Goal: Information Seeking & Learning: Learn about a topic

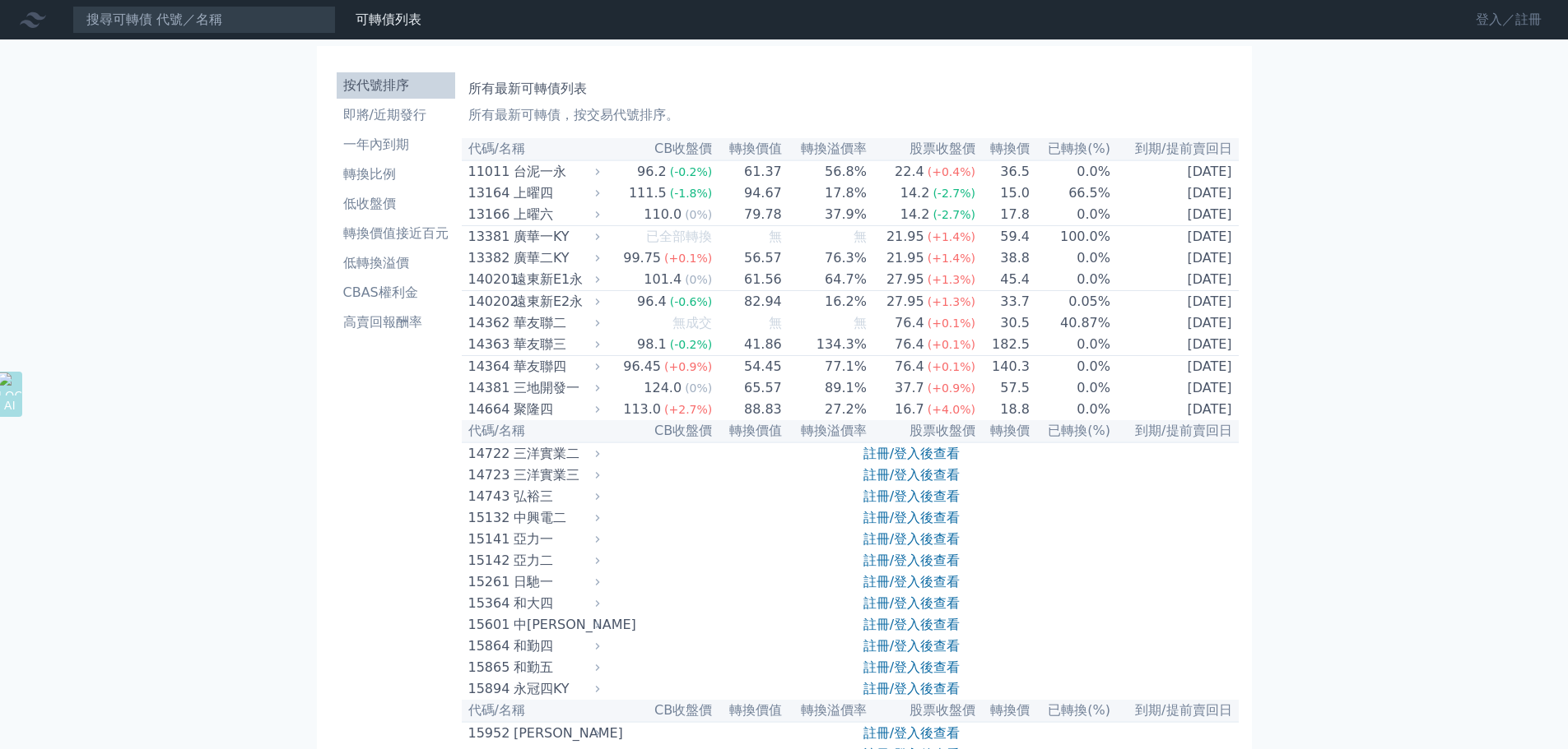
click at [1493, 28] on link "登入／註冊" at bounding box center [1509, 19] width 92 height 26
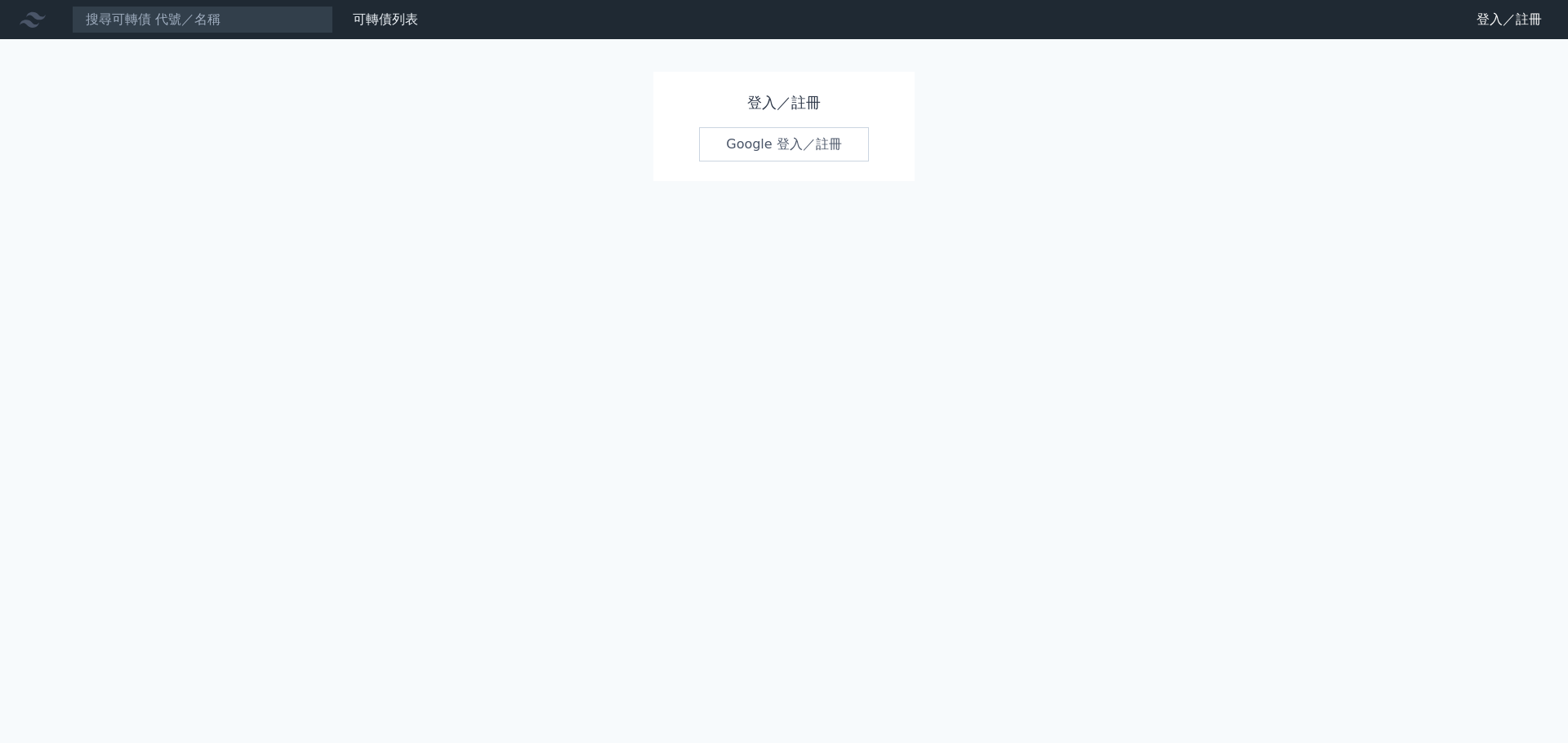
click at [757, 149] on link "Google 登入／註冊" at bounding box center [784, 144] width 170 height 34
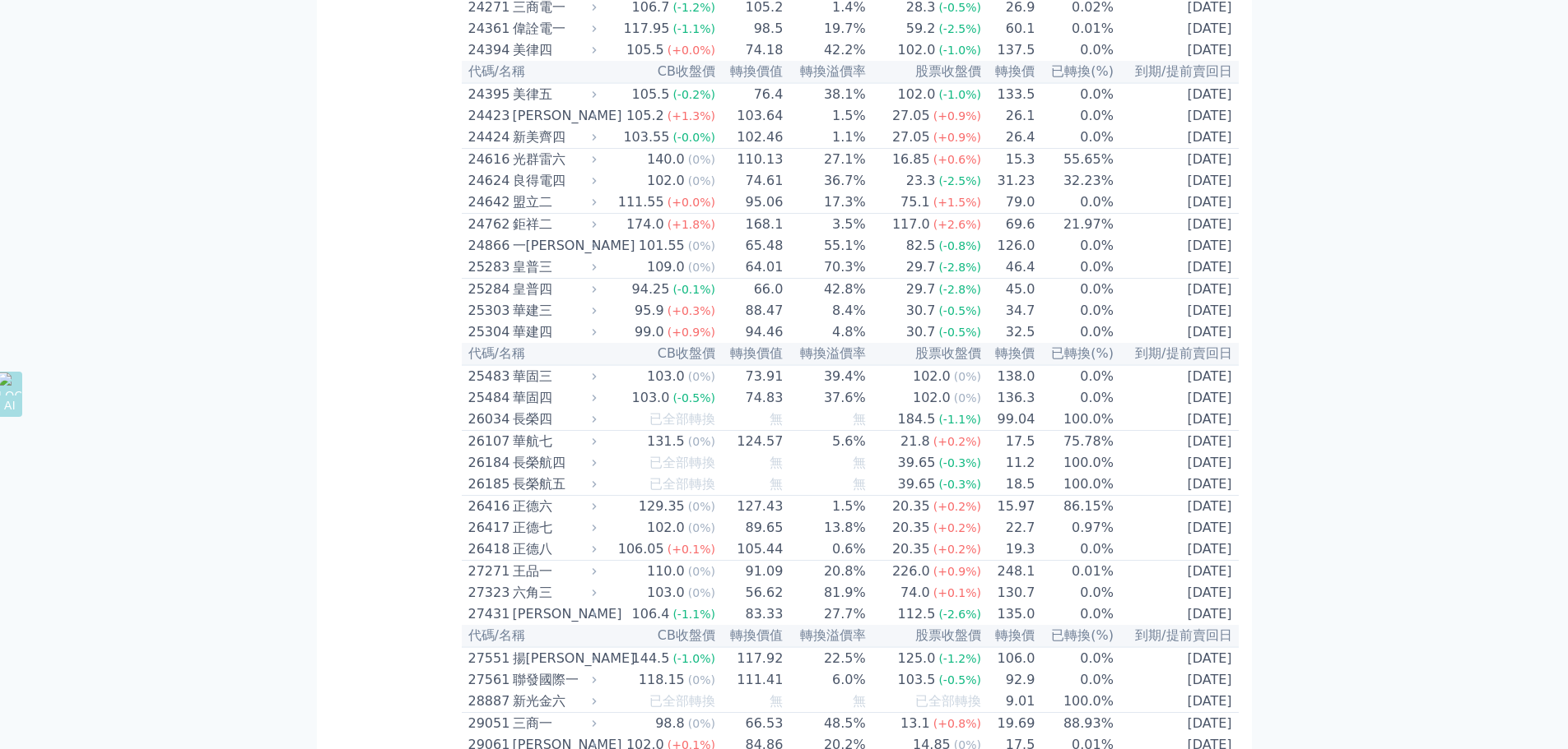
scroll to position [1728, 0]
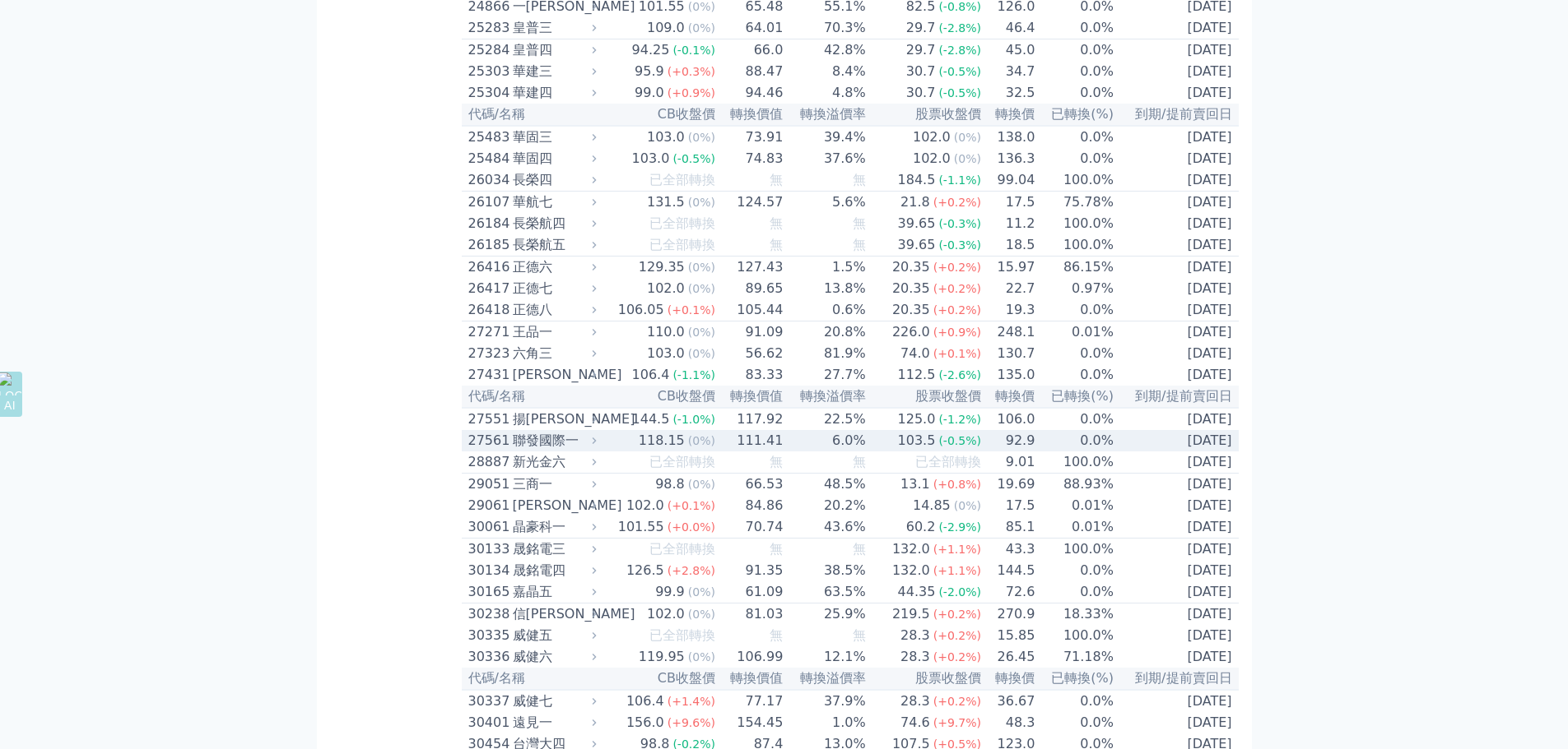
click at [512, 451] on div "27561 聯發國際一" at bounding box center [529, 441] width 121 height 20
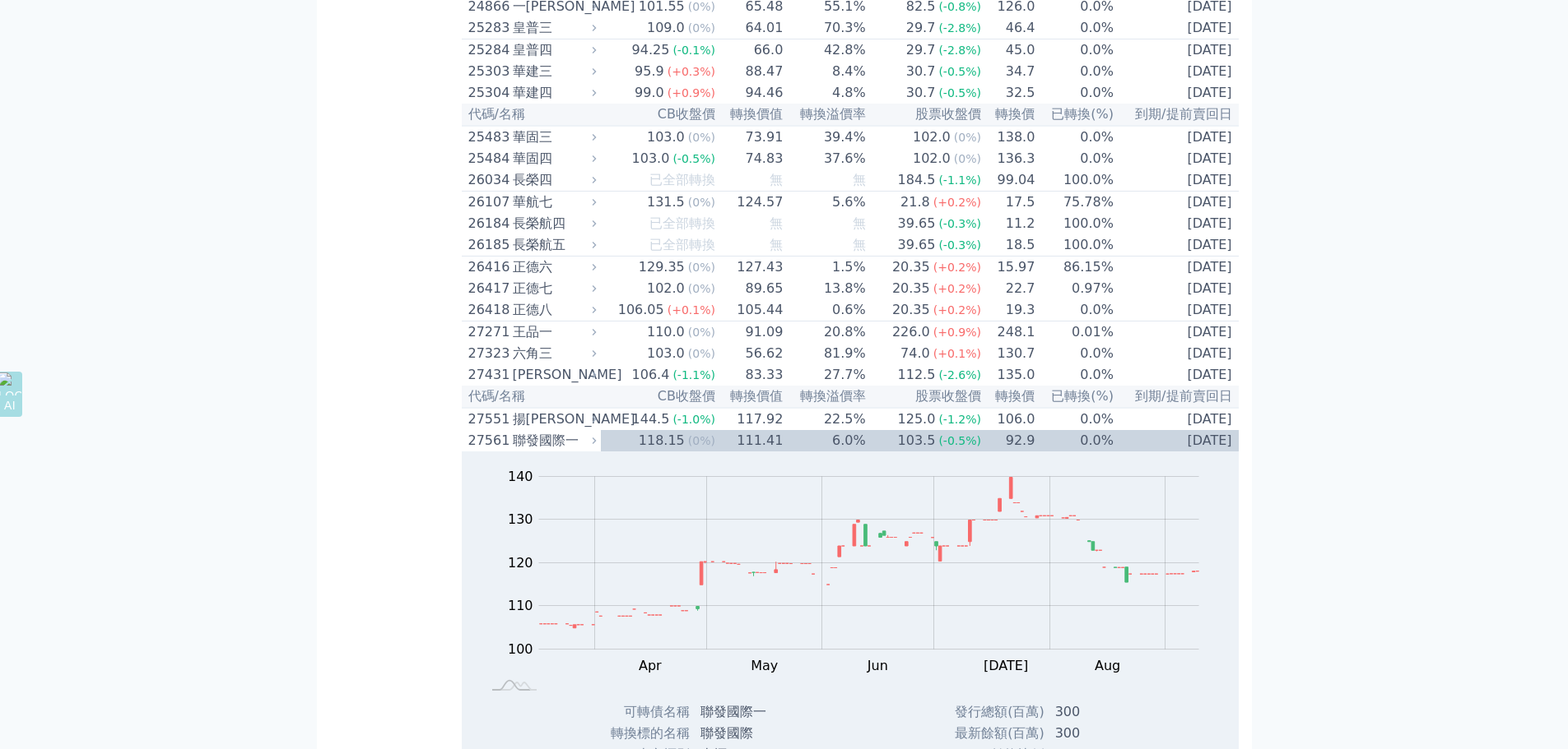
click at [519, 408] on th "代碼/名稱" at bounding box center [531, 397] width 139 height 22
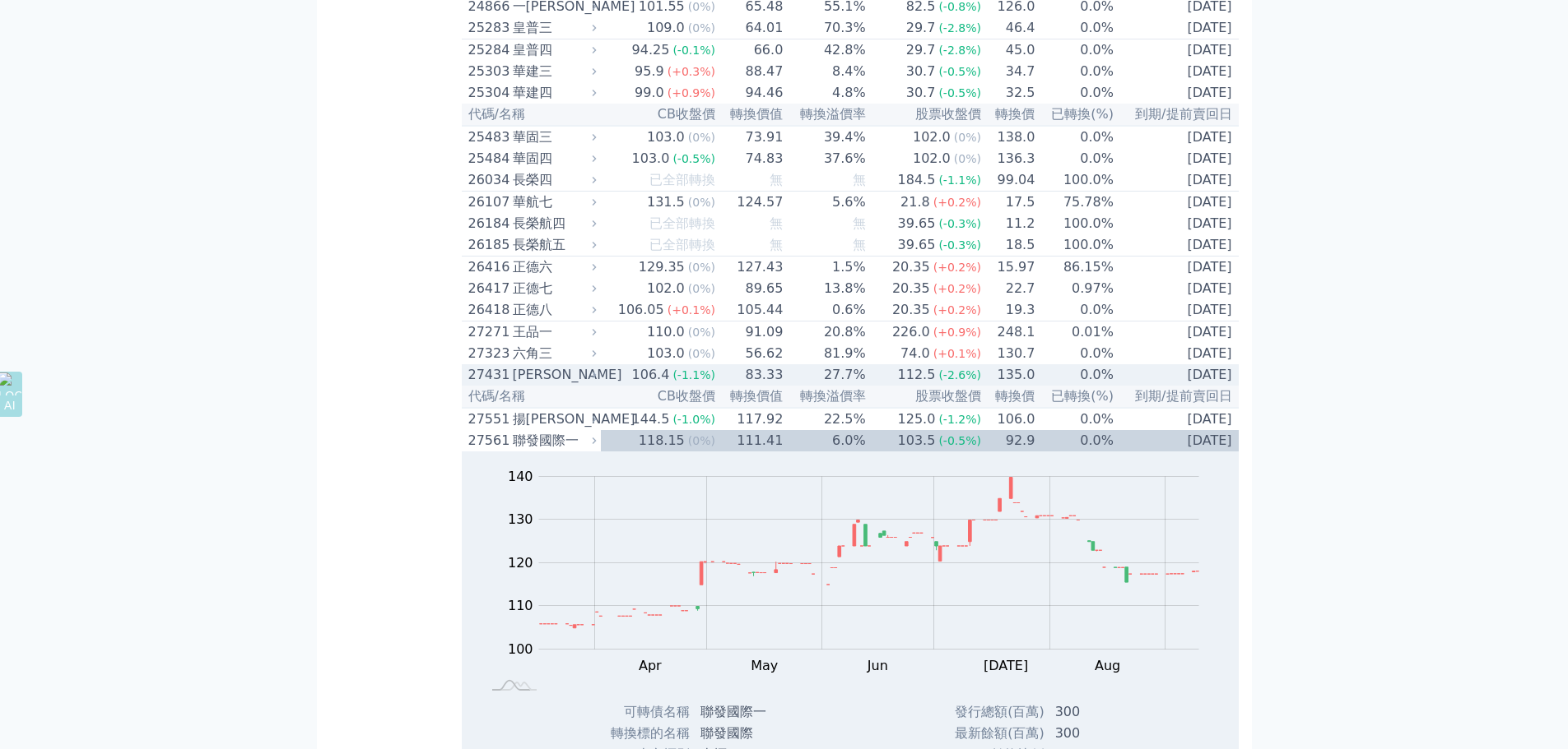
click at [523, 385] on div "[PERSON_NAME]" at bounding box center [553, 374] width 81 height 20
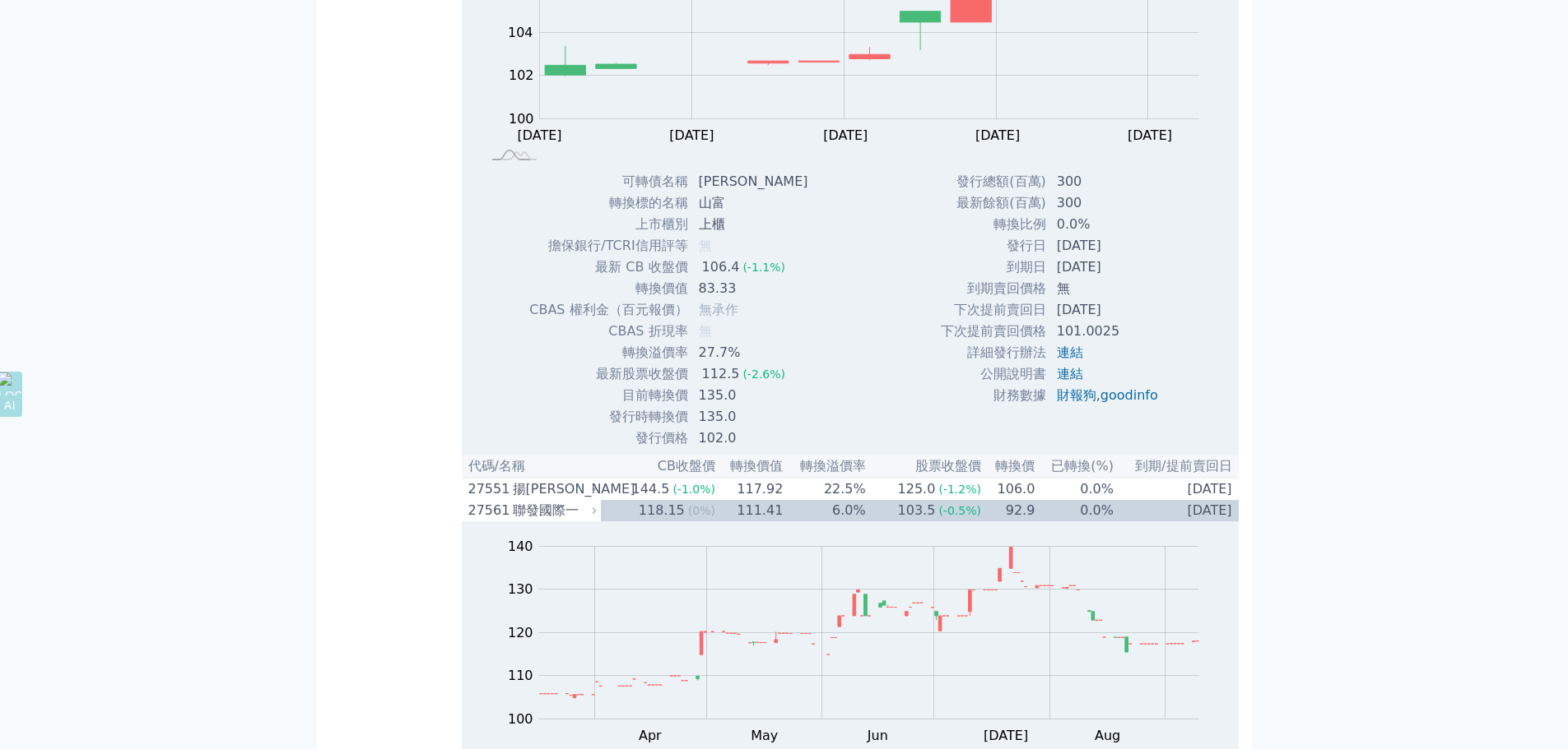
scroll to position [2221, 0]
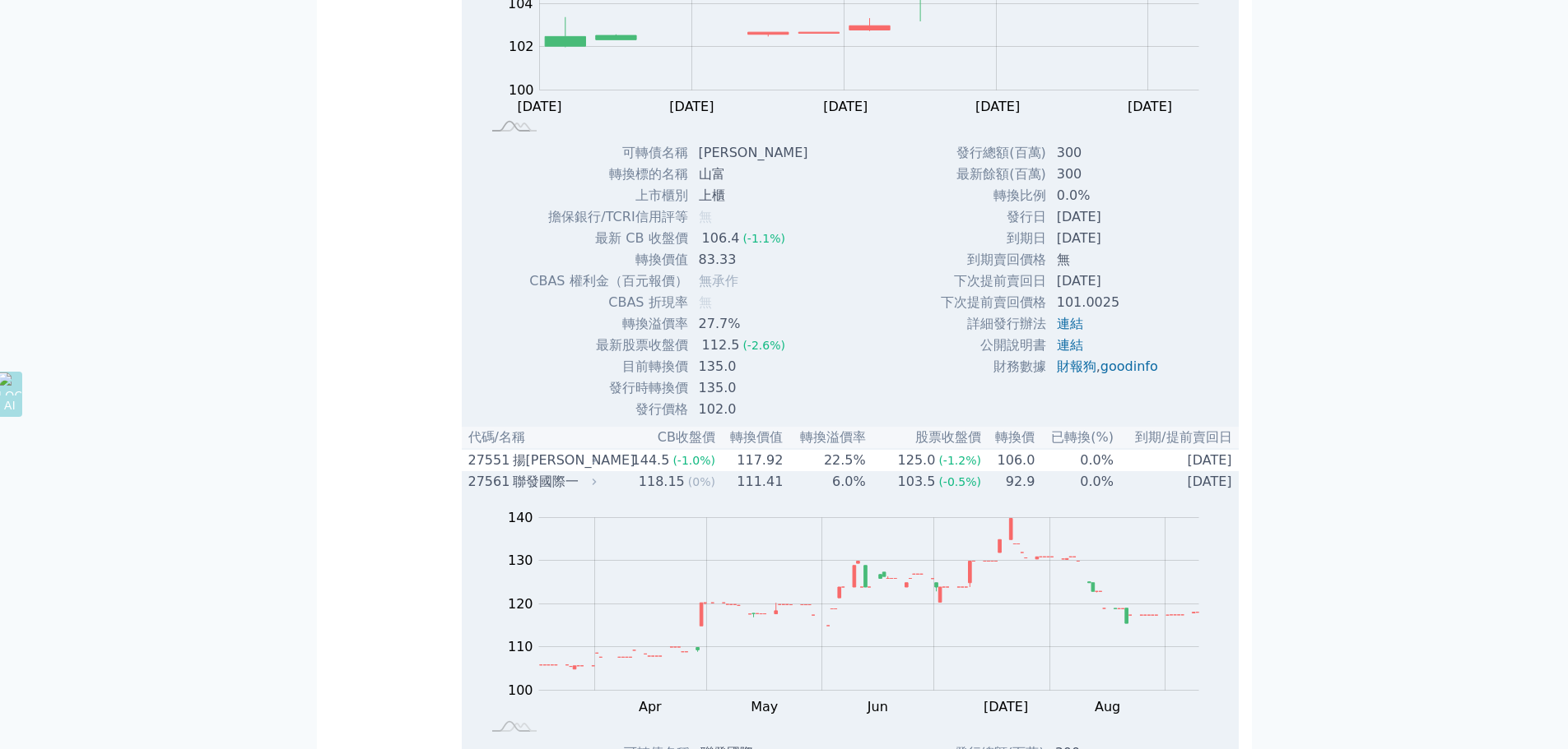
click at [563, 492] on div "聯發國際一" at bounding box center [553, 482] width 81 height 20
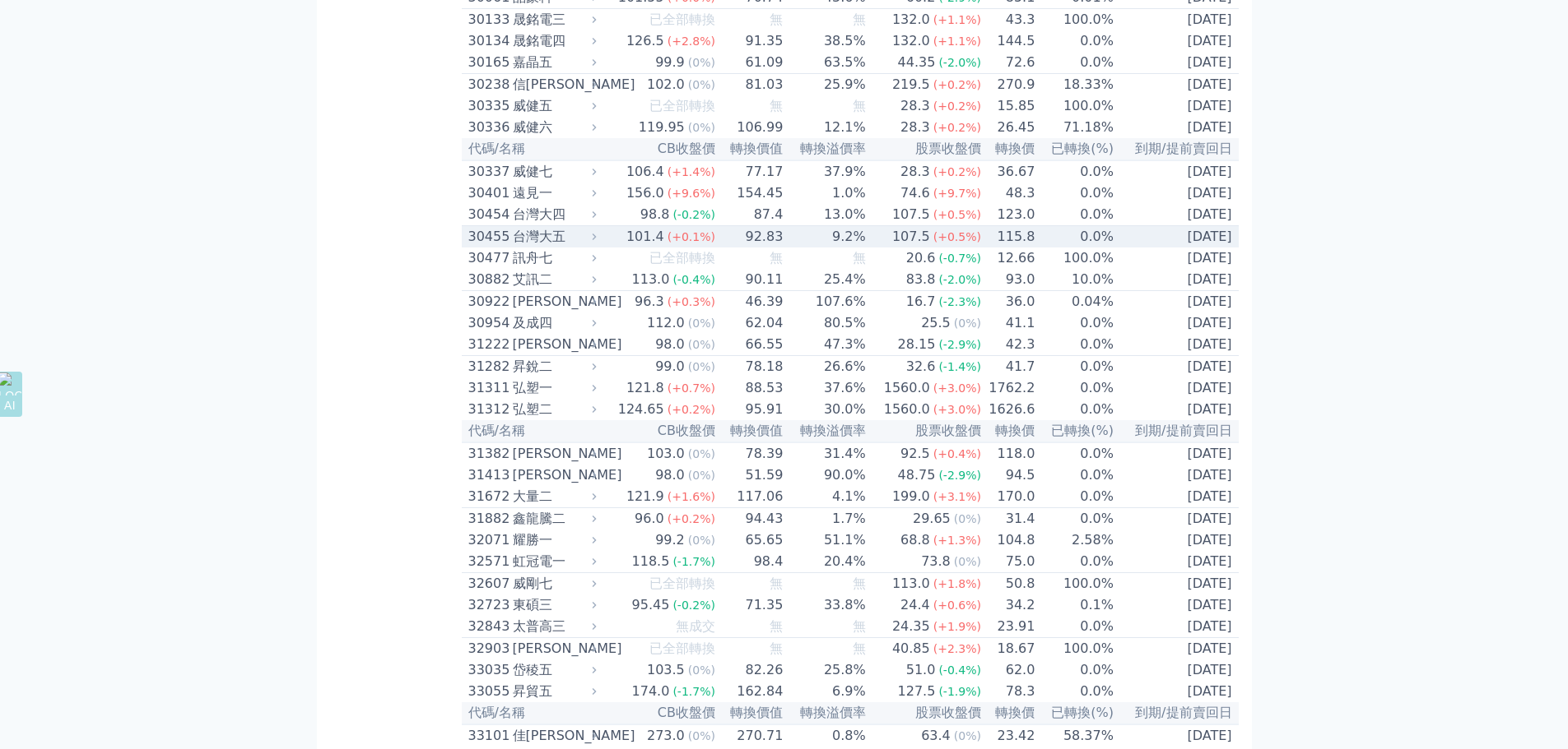
scroll to position [2797, 0]
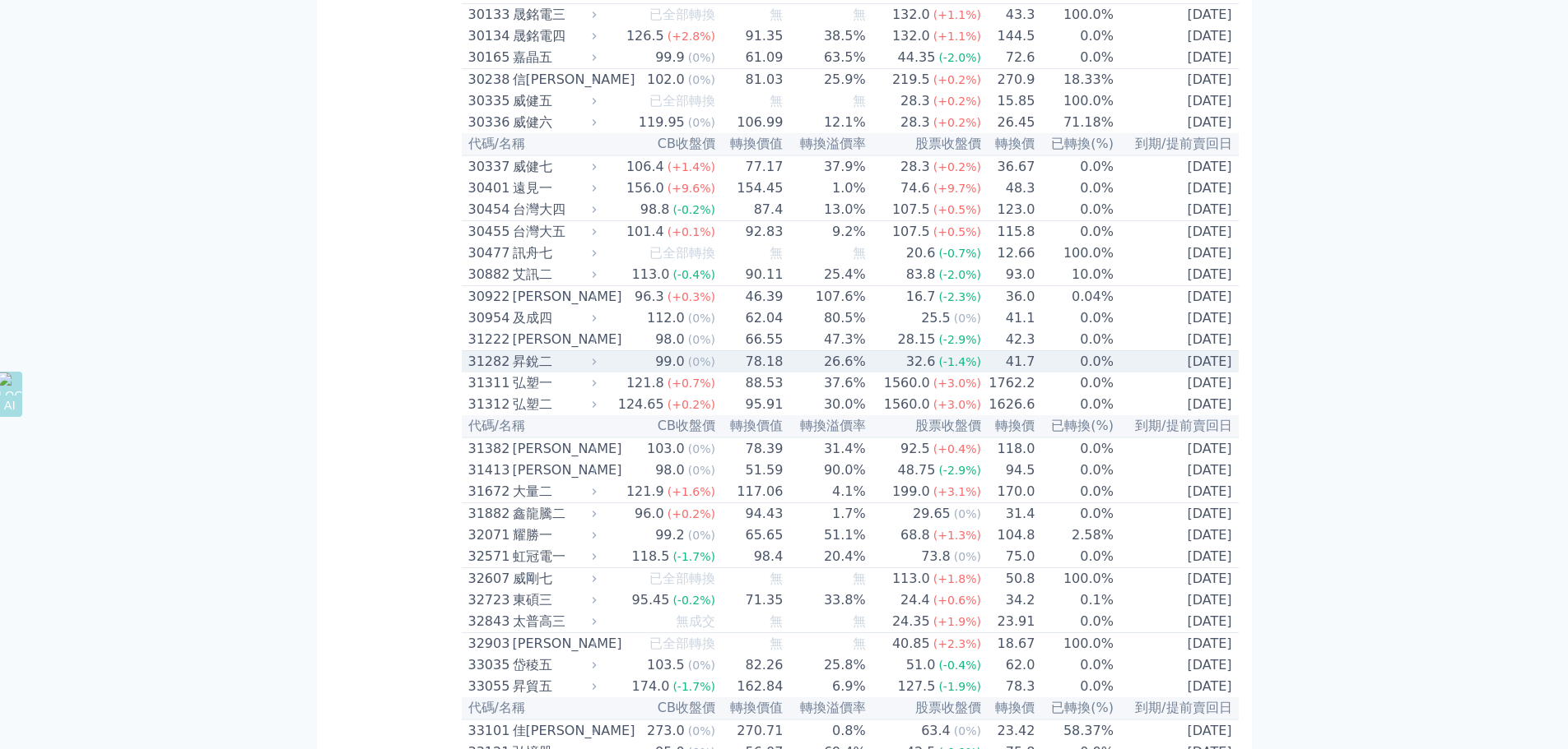
click at [511, 372] on div "31282 昇銳二" at bounding box center [529, 362] width 121 height 20
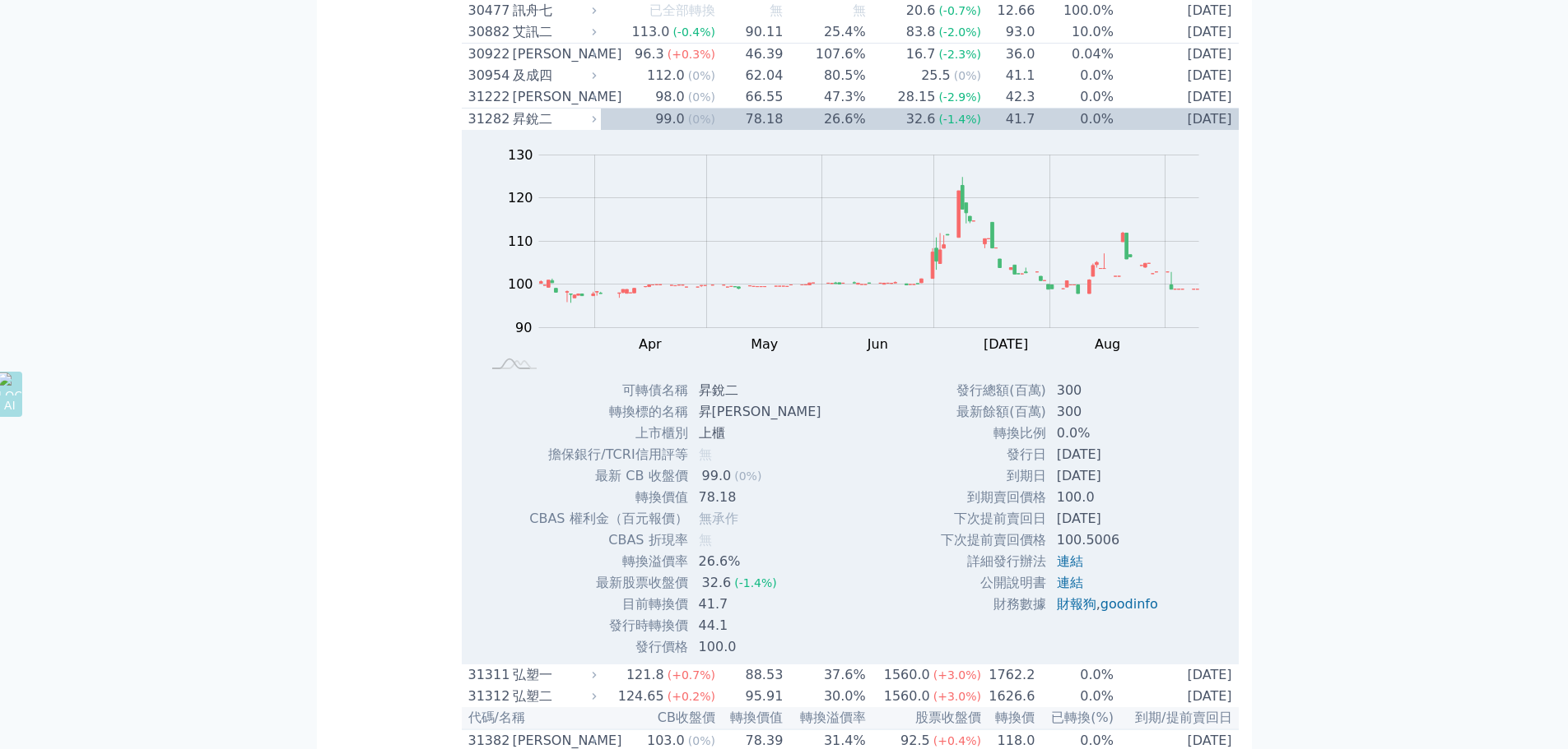
scroll to position [3044, 0]
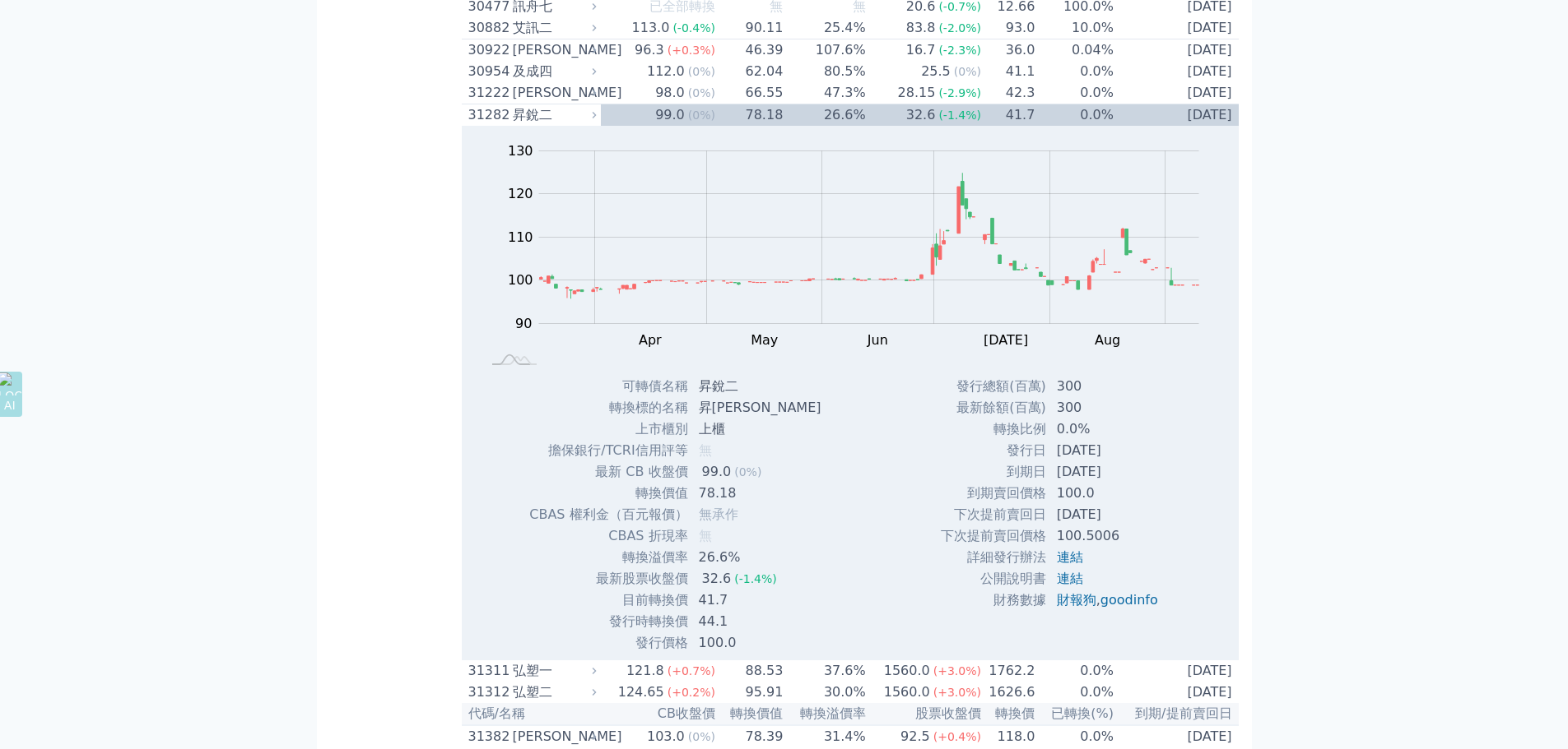
drag, startPoint x: 222, startPoint y: 432, endPoint x: 185, endPoint y: 416, distance: 40.3
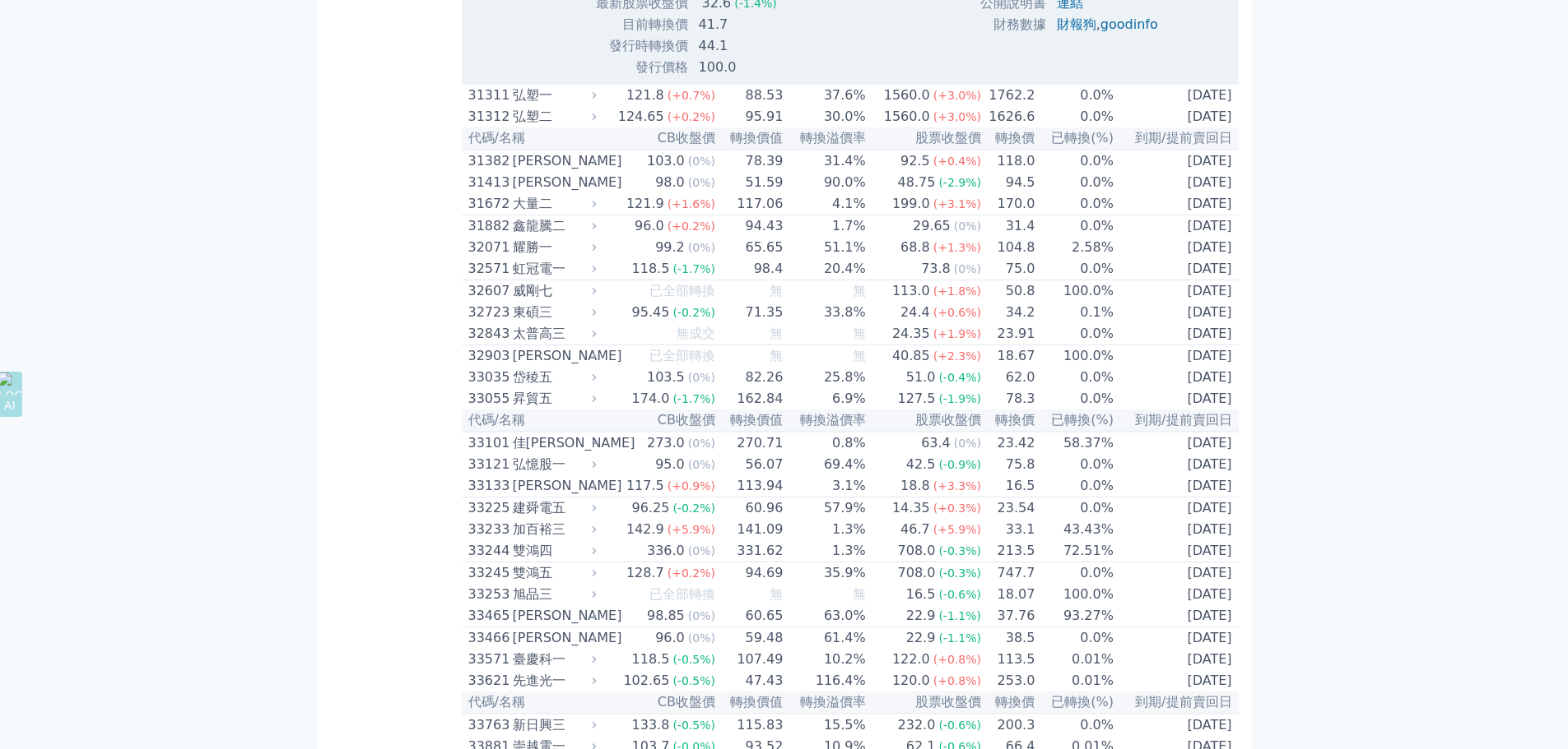
scroll to position [3702, 0]
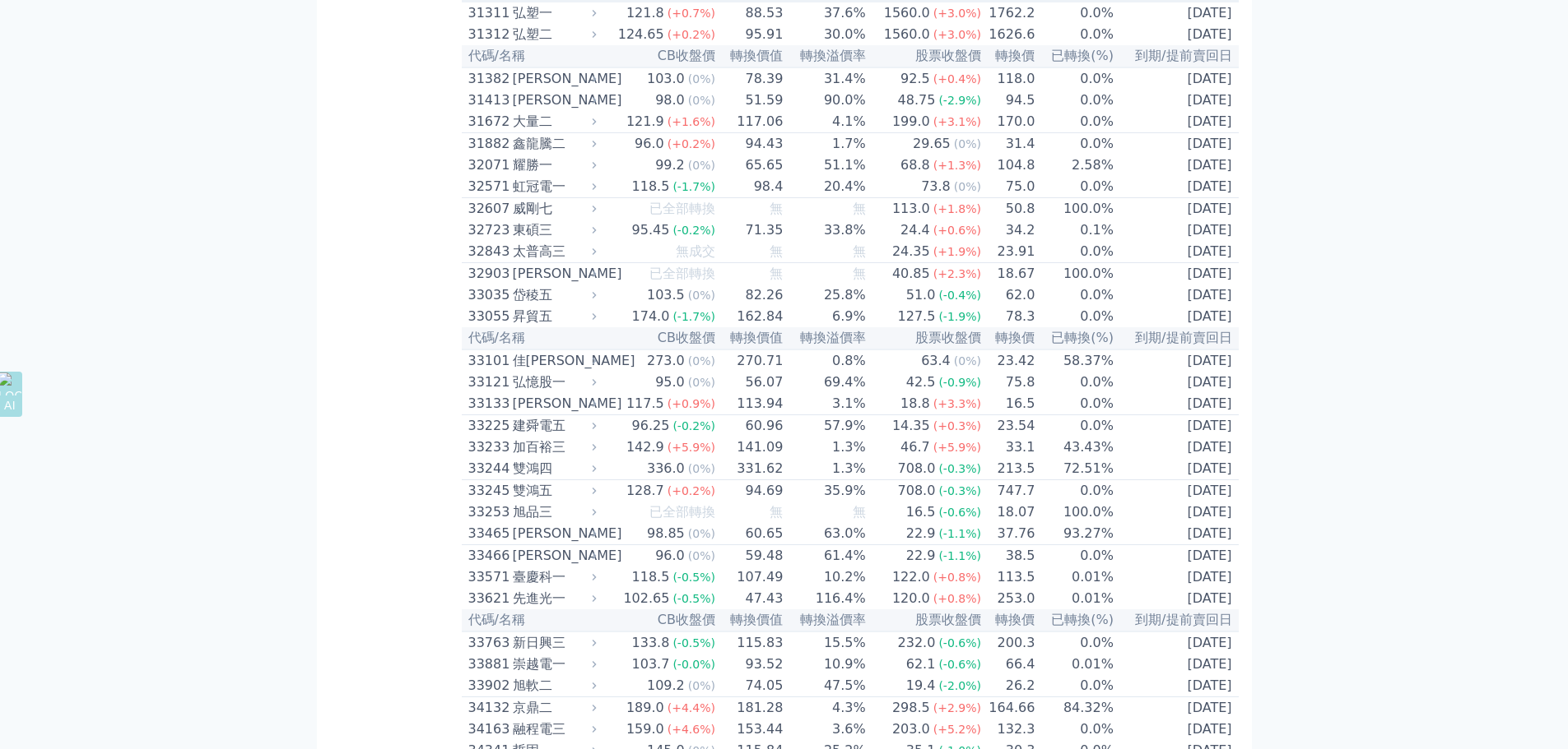
drag, startPoint x: 169, startPoint y: 400, endPoint x: 135, endPoint y: 397, distance: 34.1
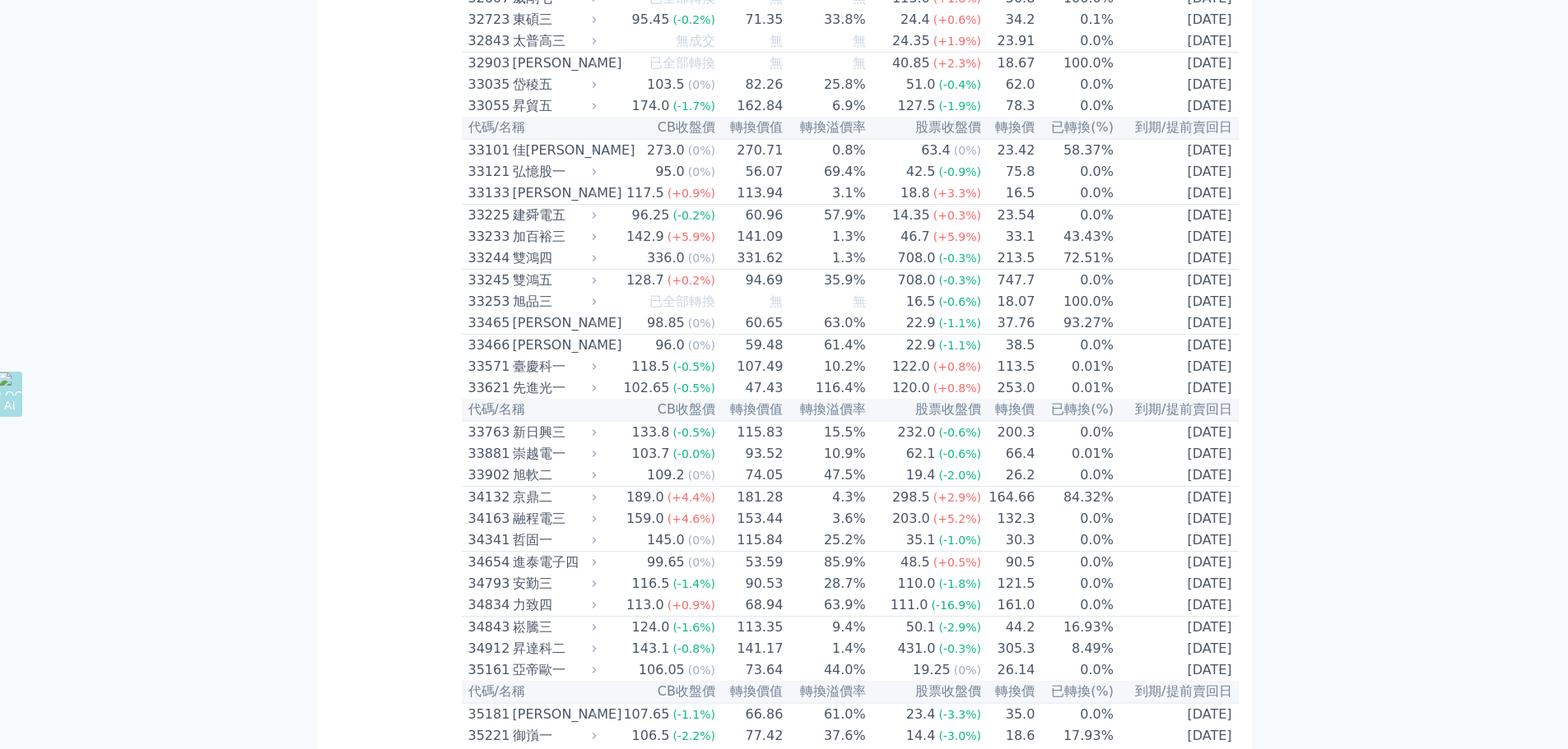
scroll to position [3949, 0]
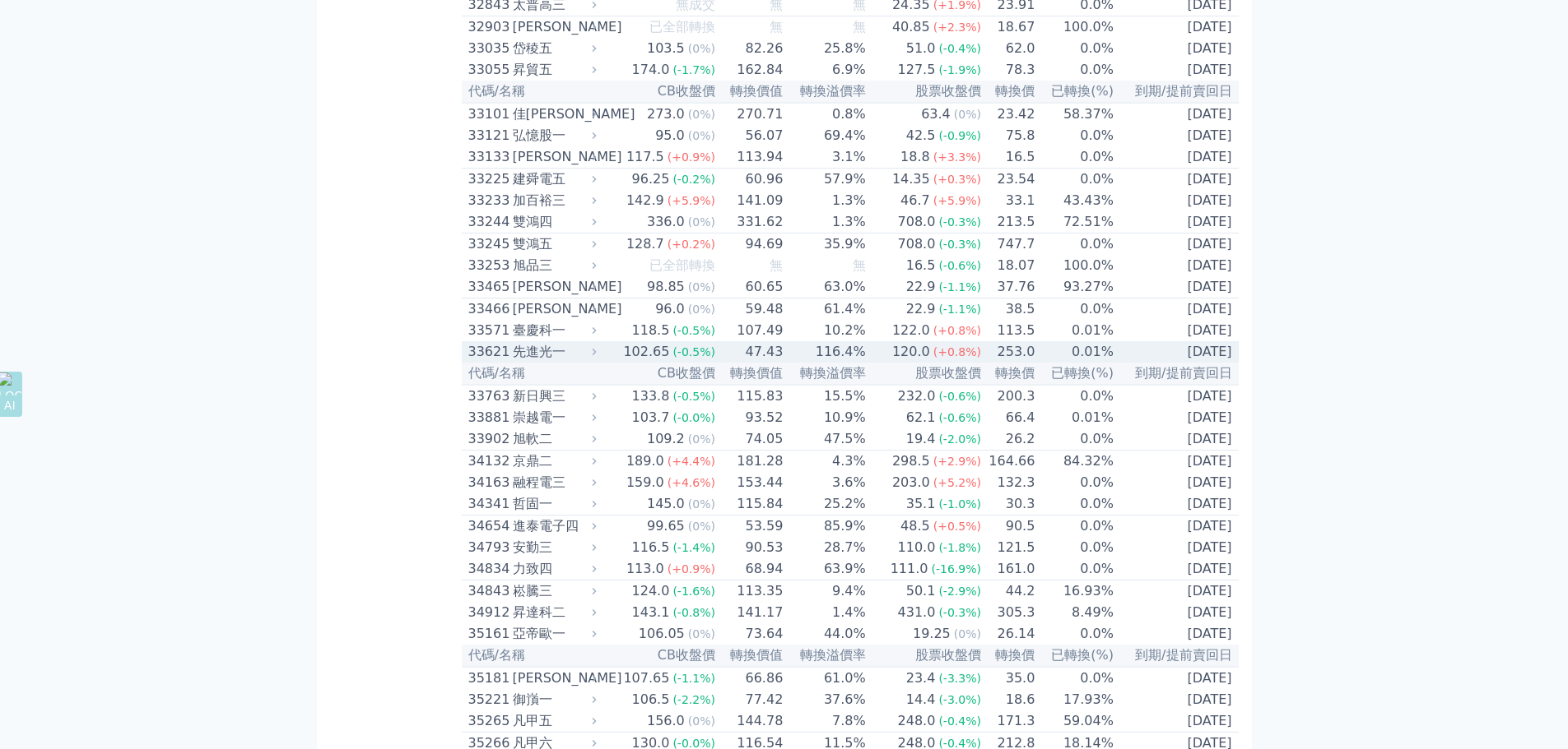
click at [523, 362] on div "先進光一" at bounding box center [553, 351] width 81 height 20
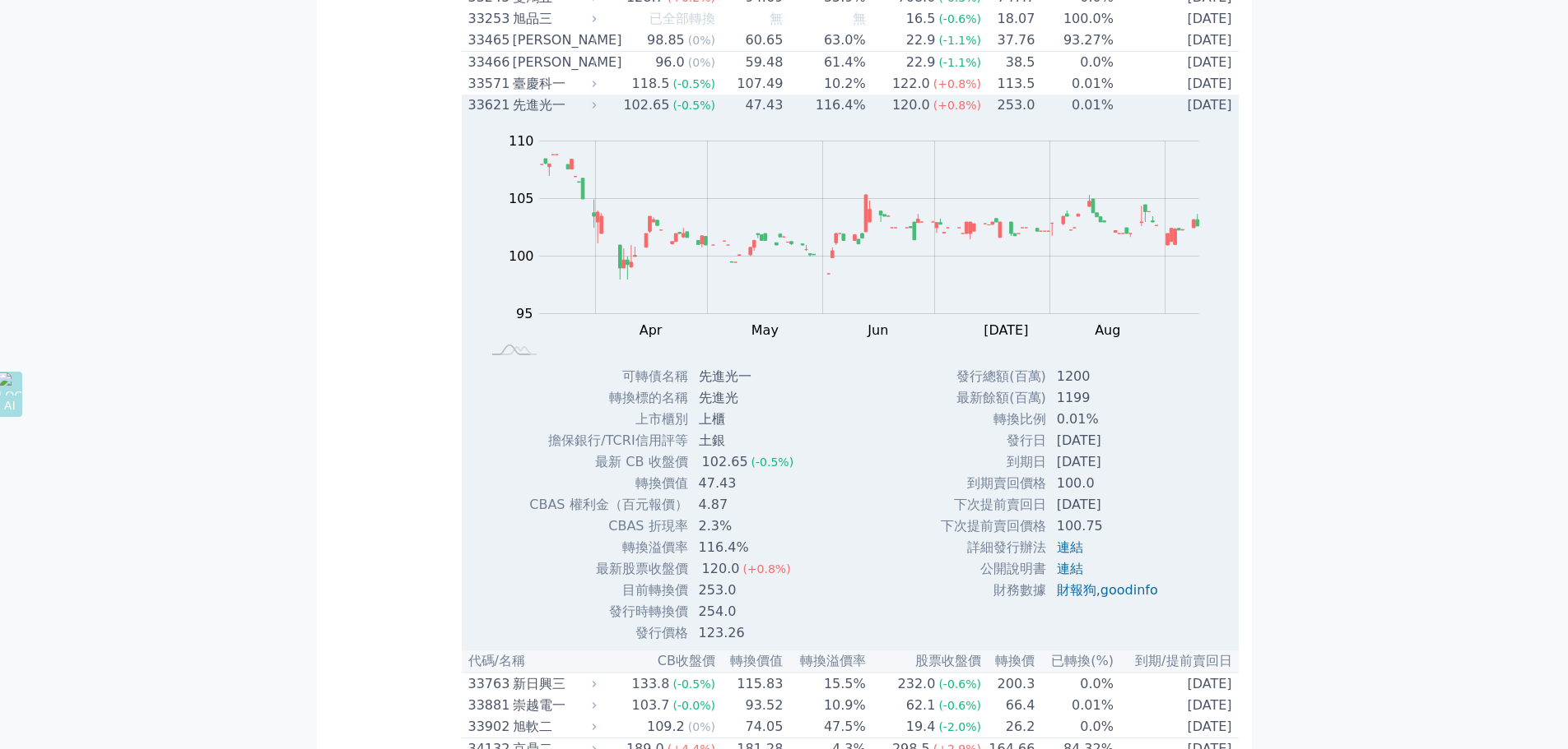
scroll to position [4360, 0]
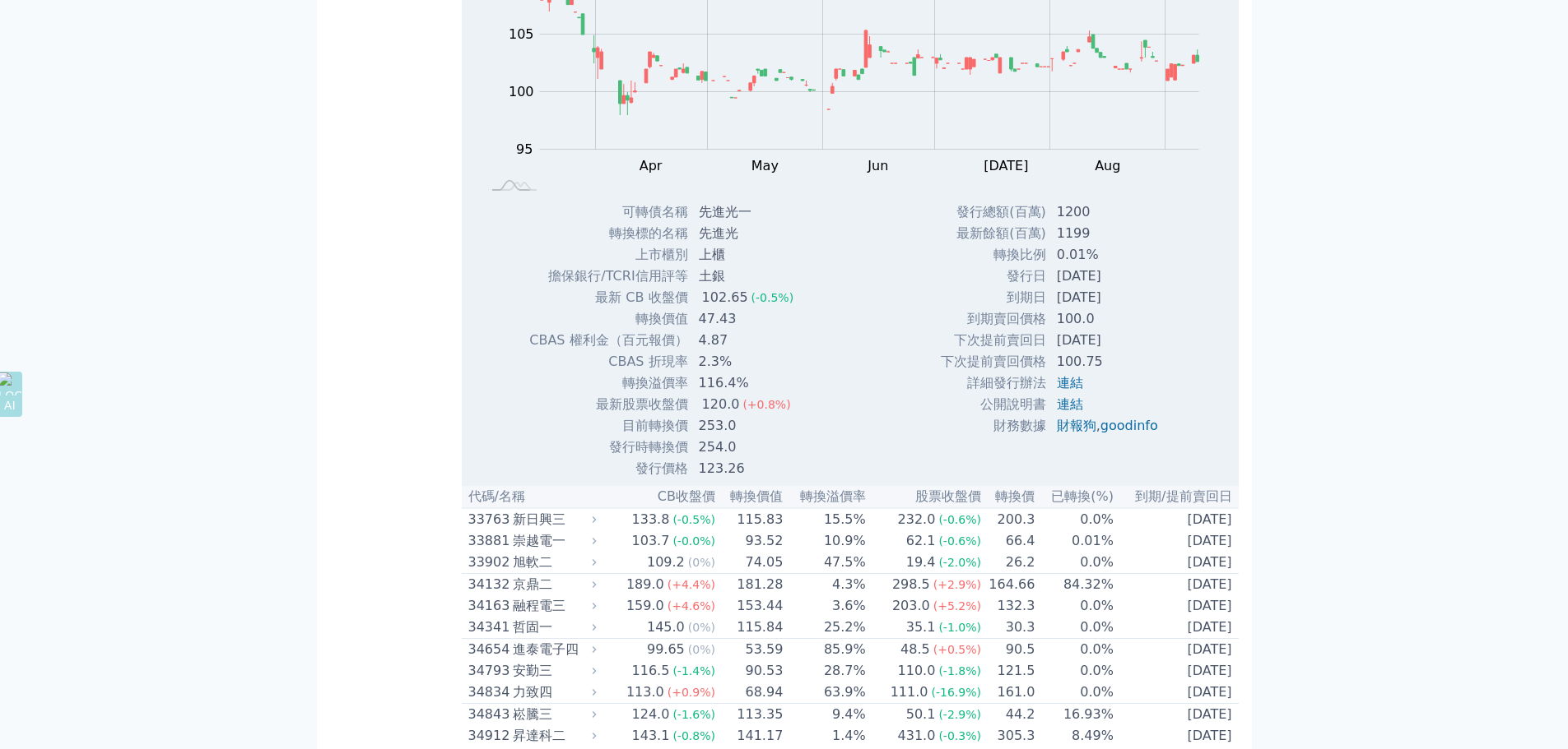
drag, startPoint x: 235, startPoint y: 498, endPoint x: 196, endPoint y: 490, distance: 39.8
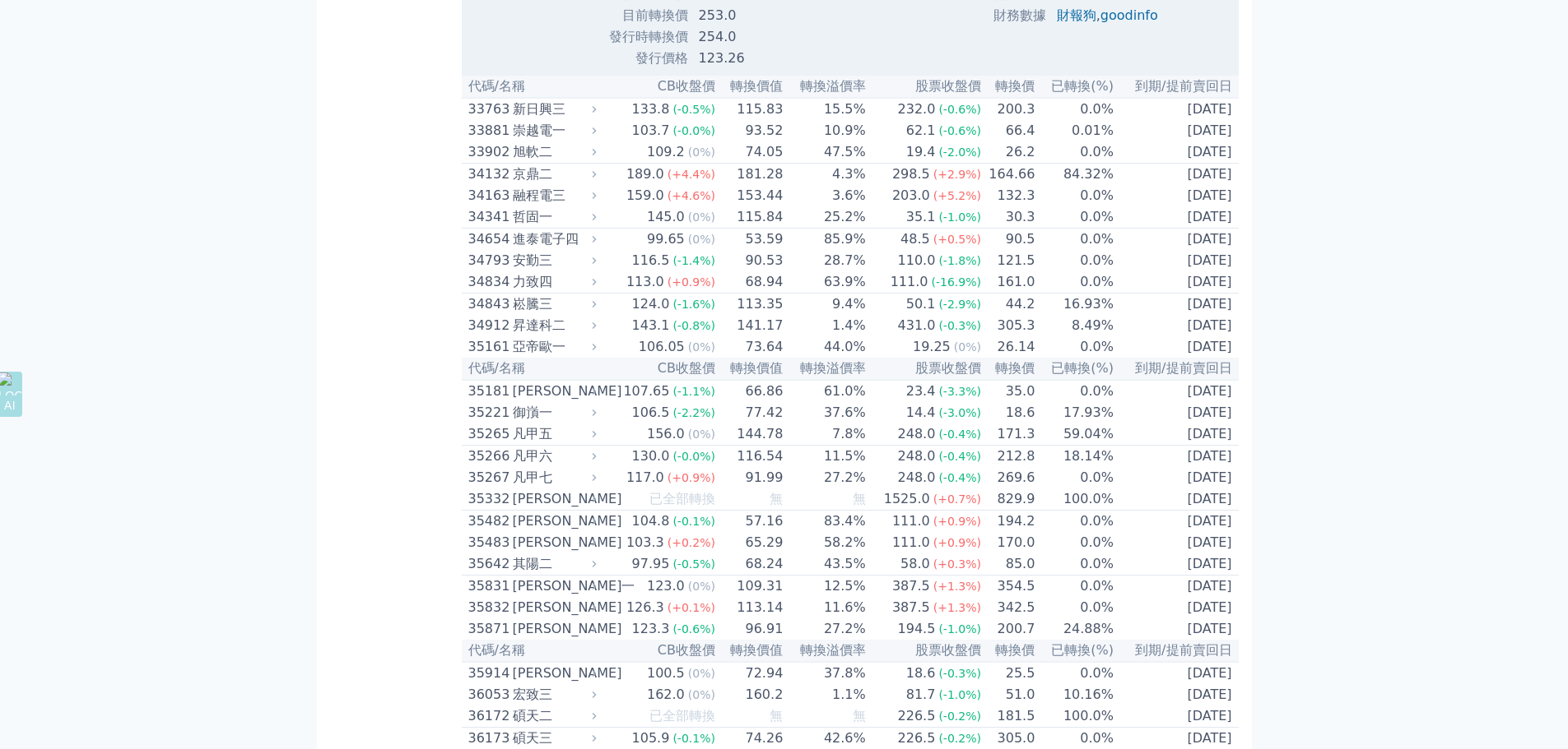
scroll to position [4771, 0]
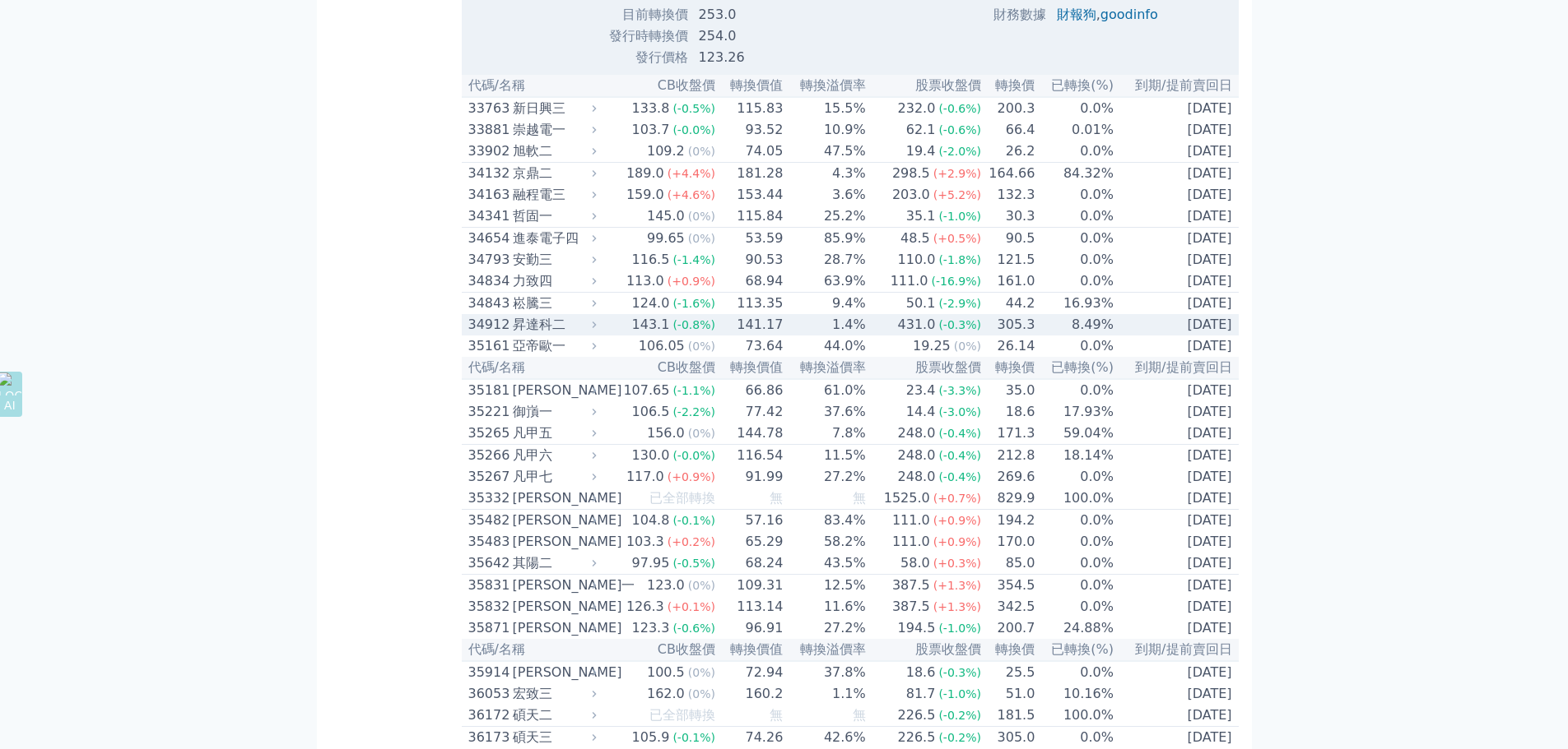
click at [519, 335] on div "昇達科二" at bounding box center [553, 324] width 81 height 20
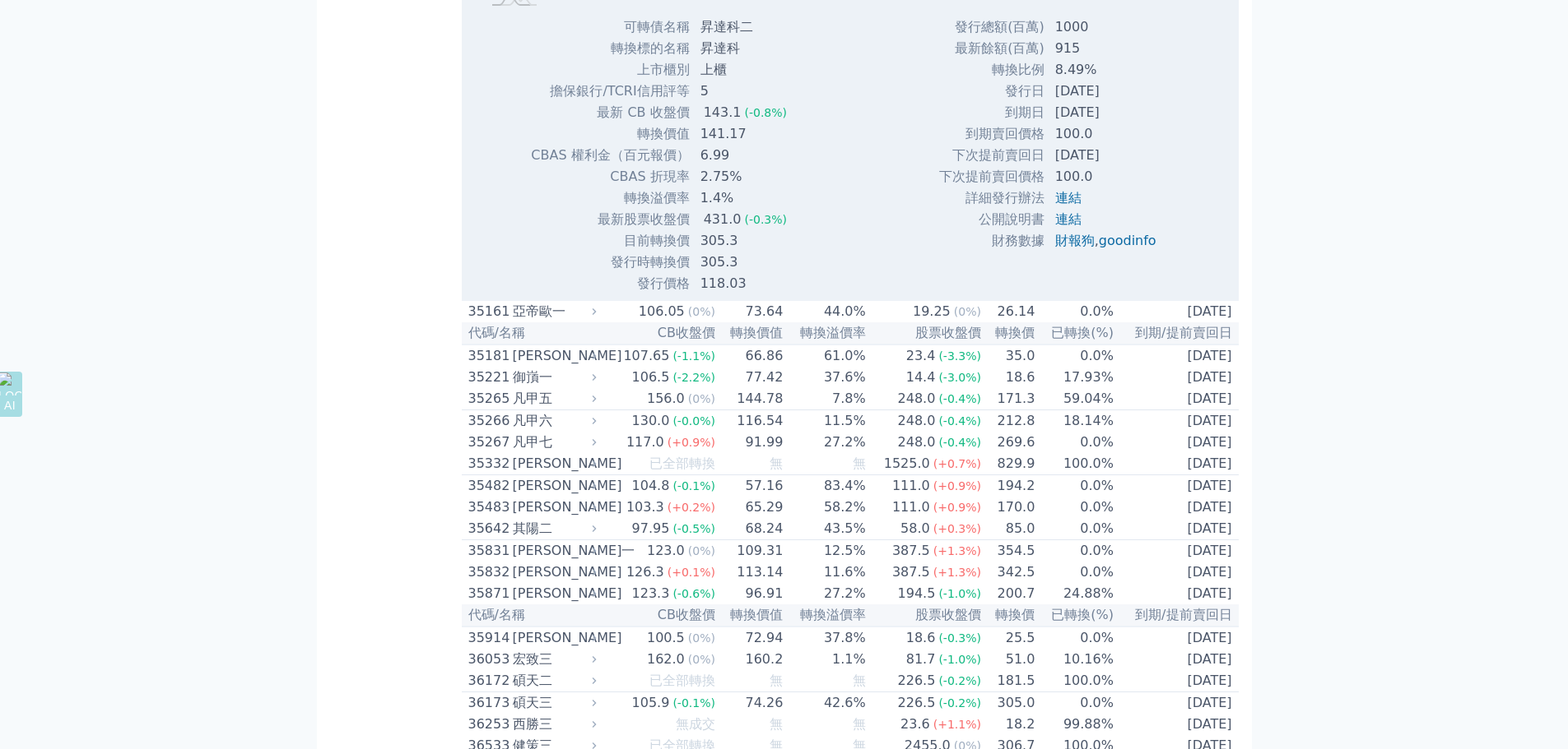
scroll to position [5348, 0]
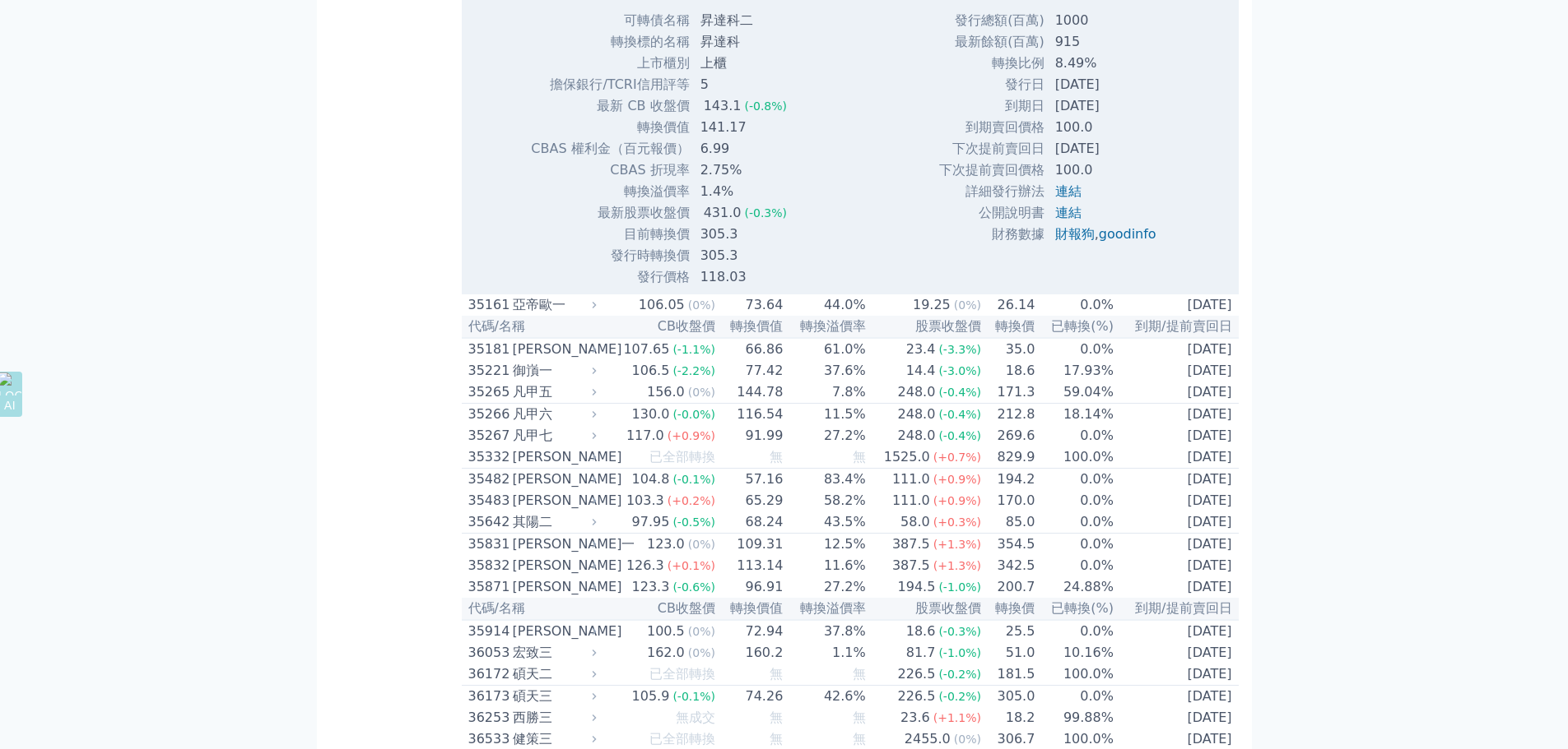
click at [246, 356] on div "可轉債列表 財務數據 可轉債列表 財務數據 登出 登出 按代號排序 即將/近期發行 一年內到期 轉換比例 低收盤價 轉換價值接近百元 低轉換溢價" at bounding box center [784, 514] width 1568 height 11725
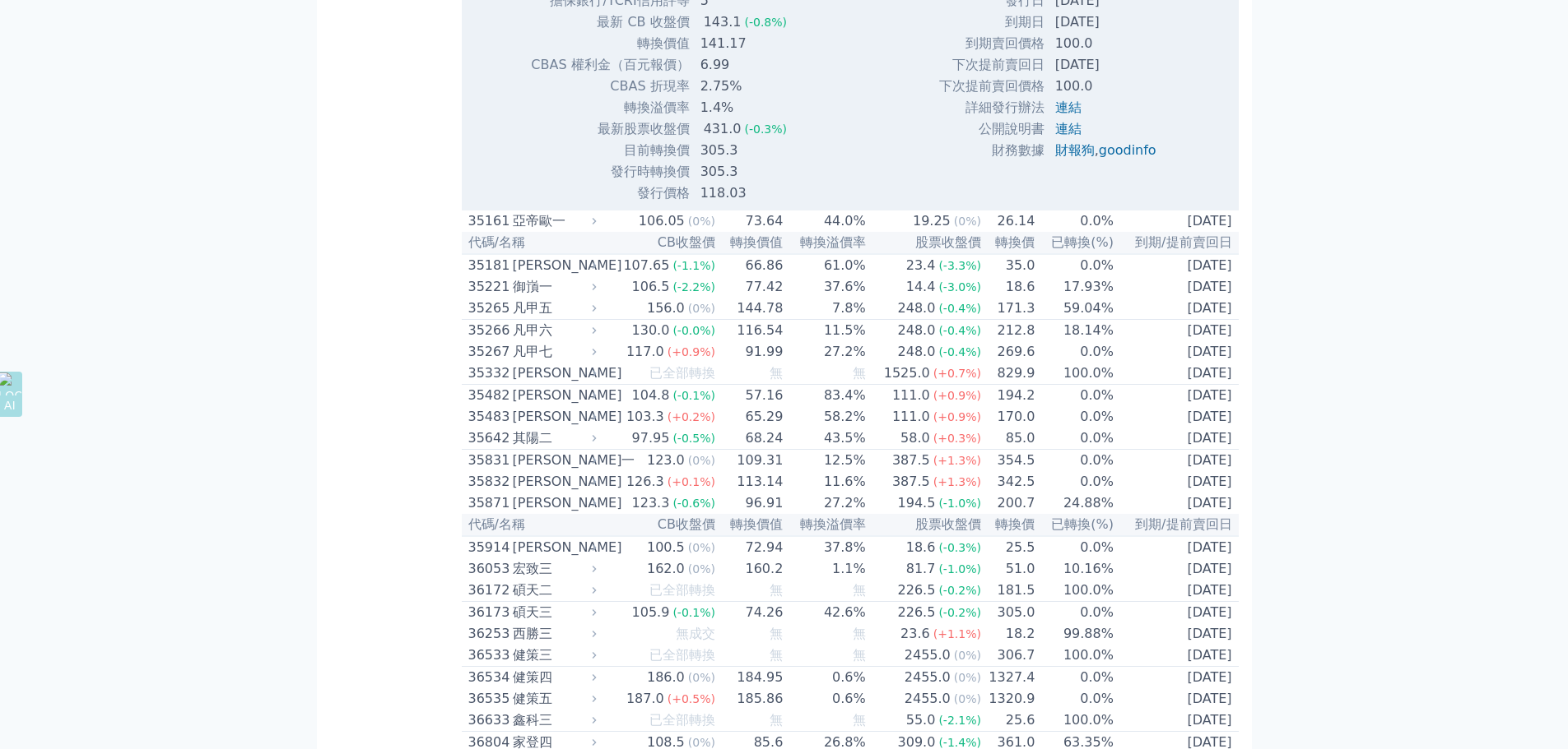
scroll to position [5512, 0]
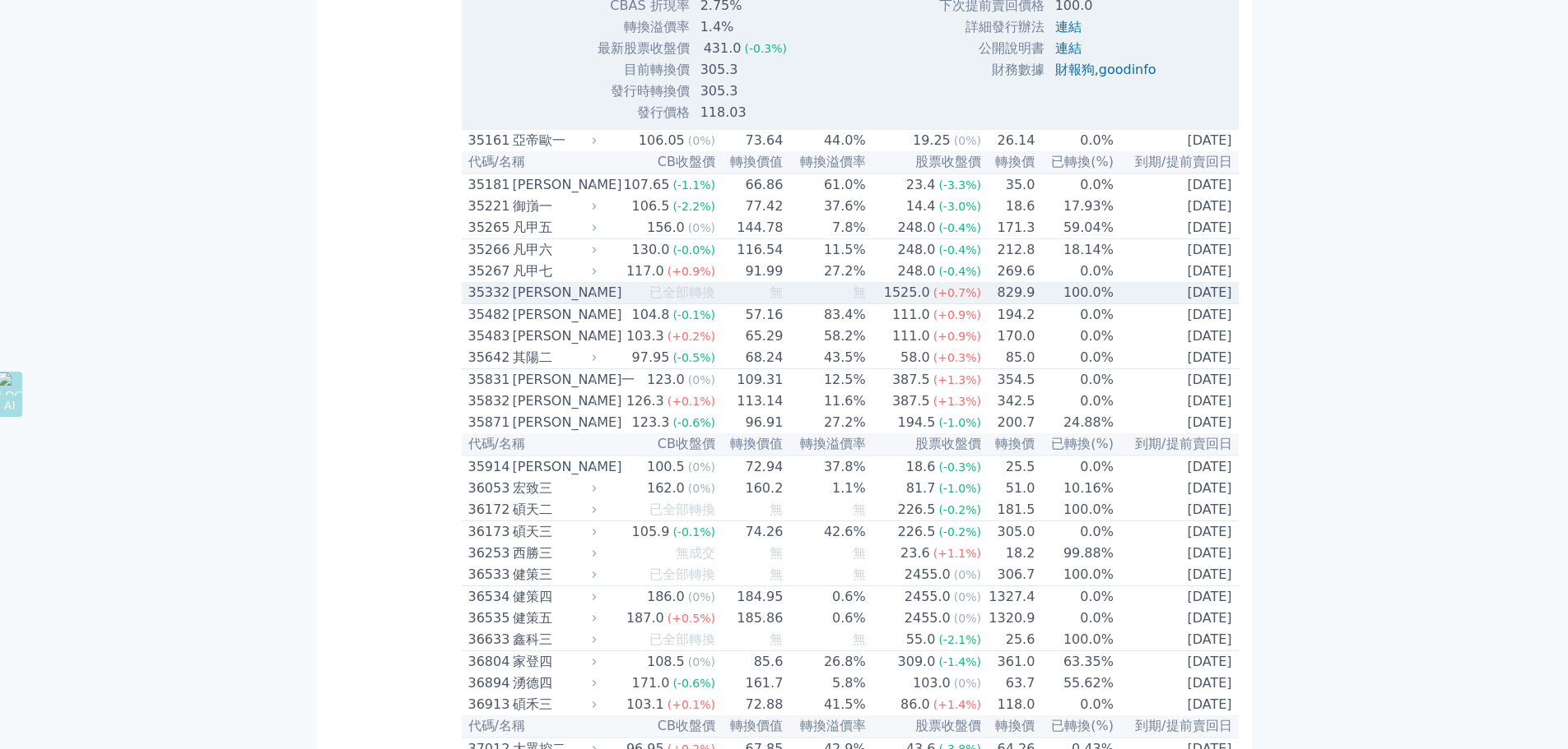
click at [540, 302] on div "[PERSON_NAME]" at bounding box center [553, 293] width 81 height 20
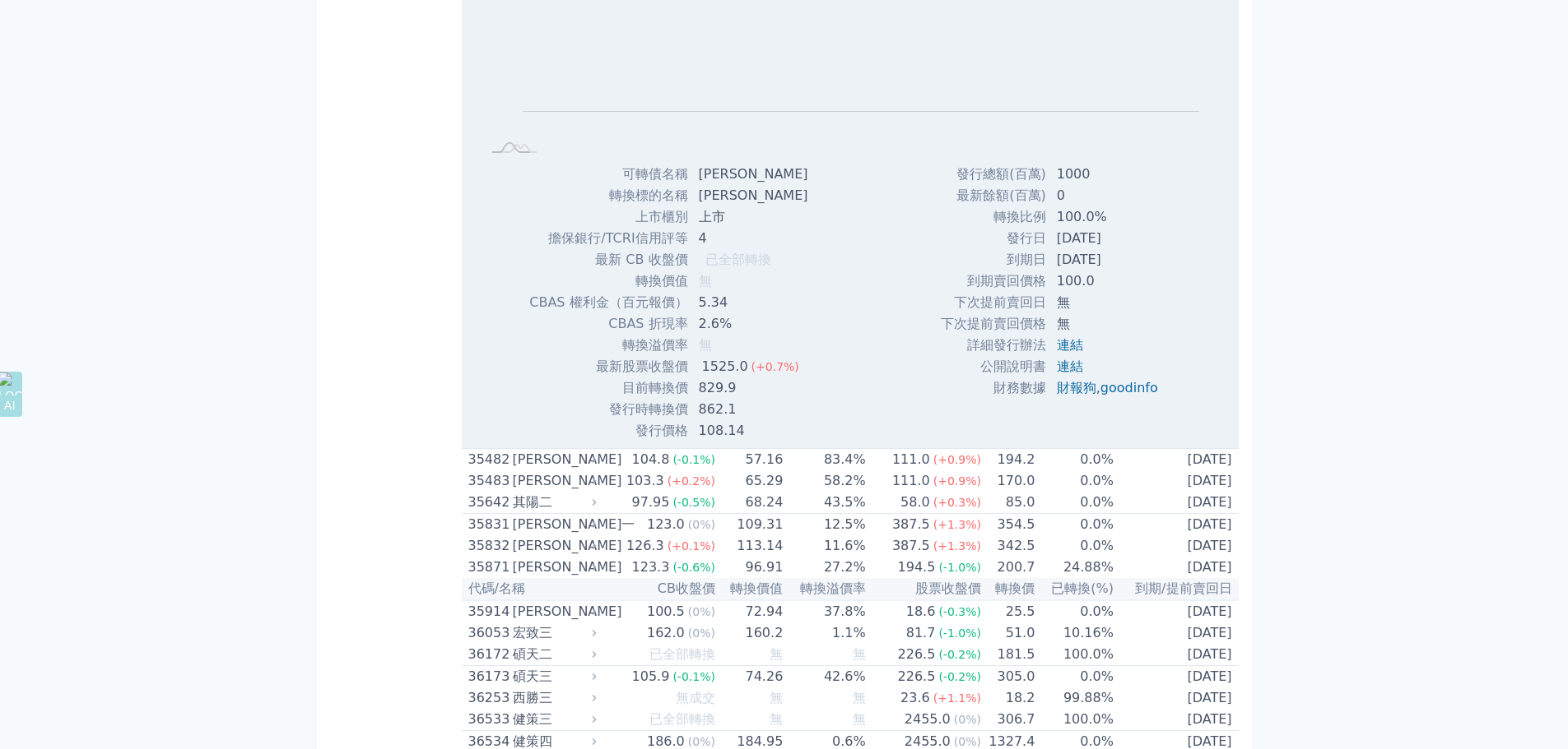
scroll to position [6088, 0]
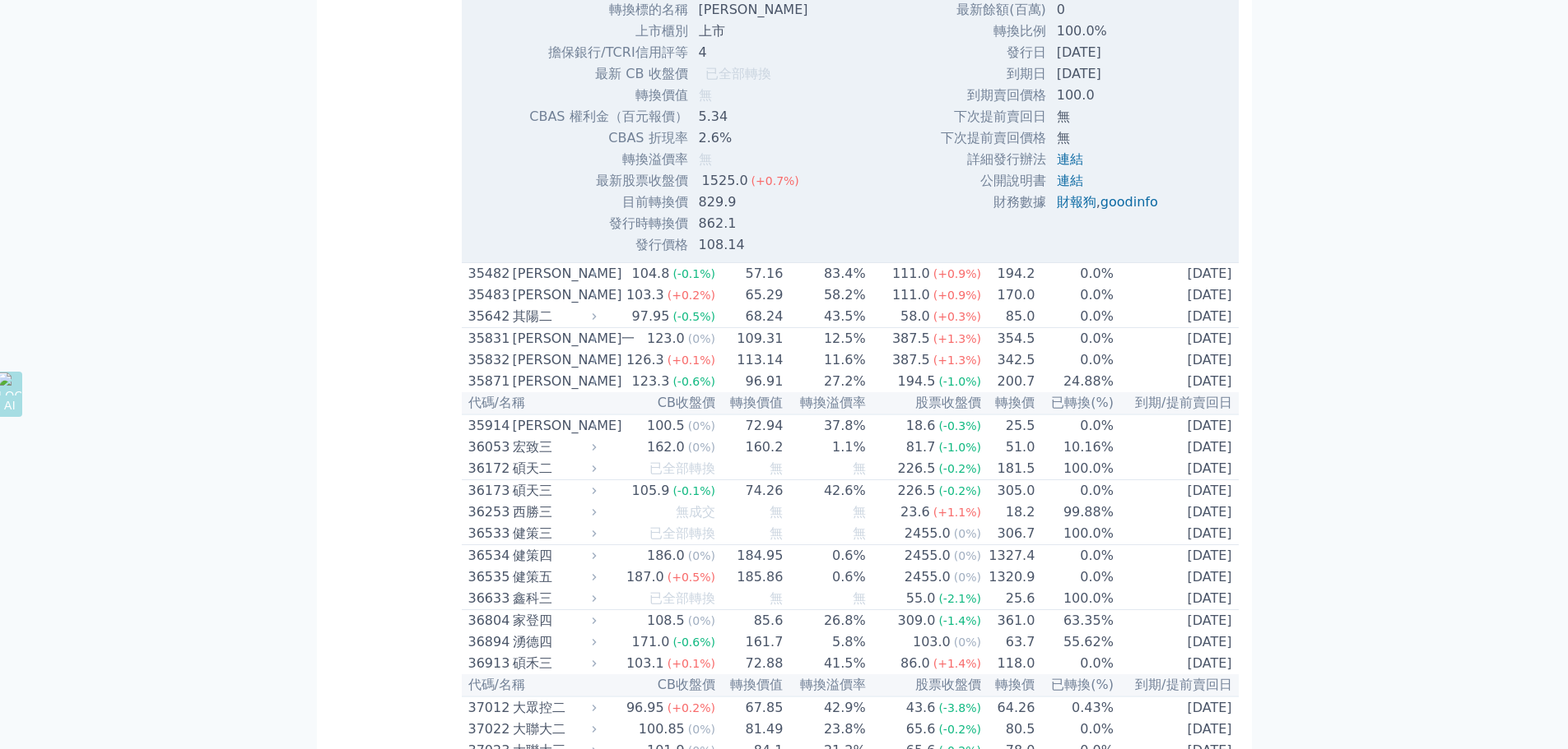
click at [125, 442] on div "可轉債列表 財務數據 可轉債列表 財務數據 登出 登出 按代號排序 即將/近期發行 一年內到期 轉換比例 低收盤價 轉換價值接近百元 低轉換溢價" at bounding box center [784, 41] width 1568 height 12259
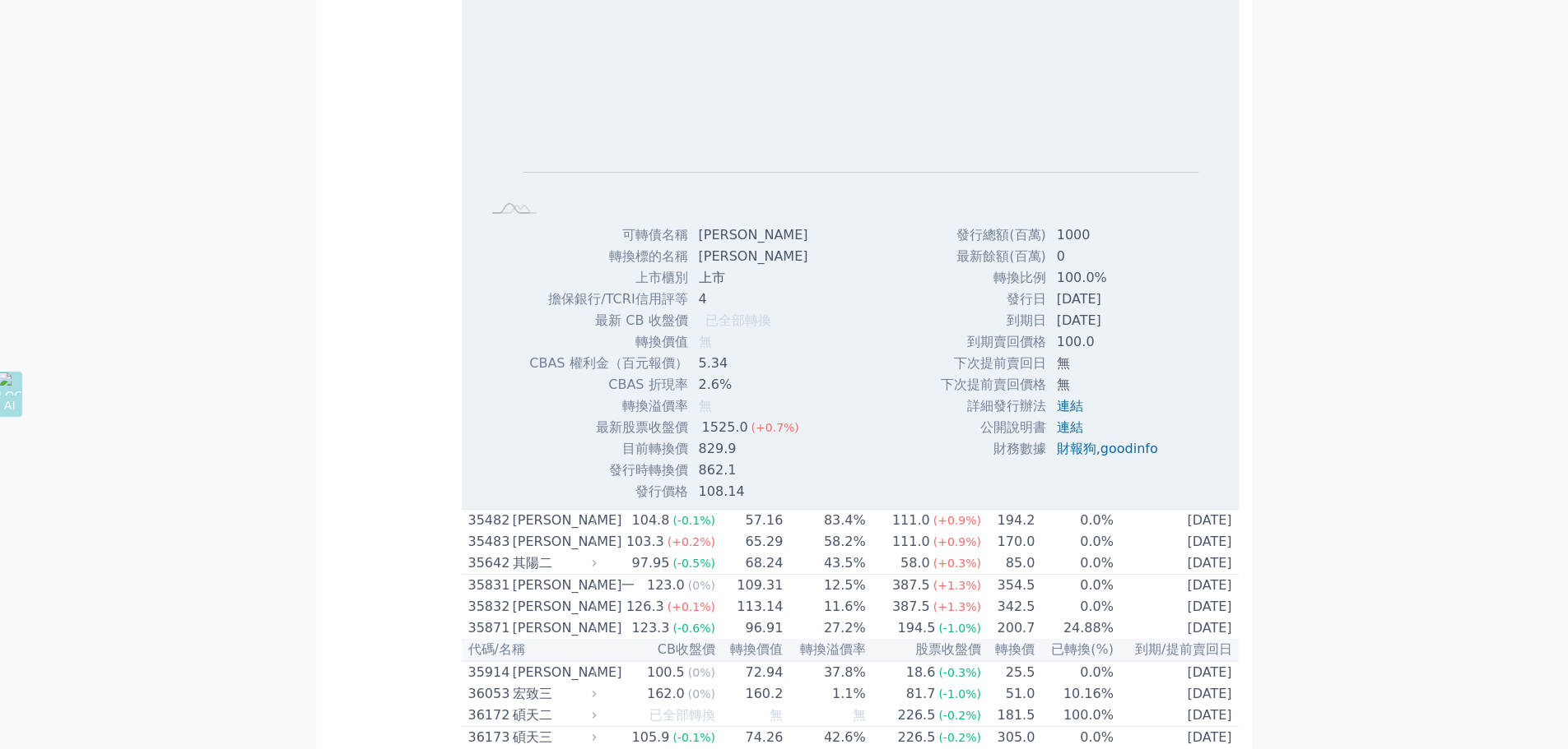
scroll to position [6253, 0]
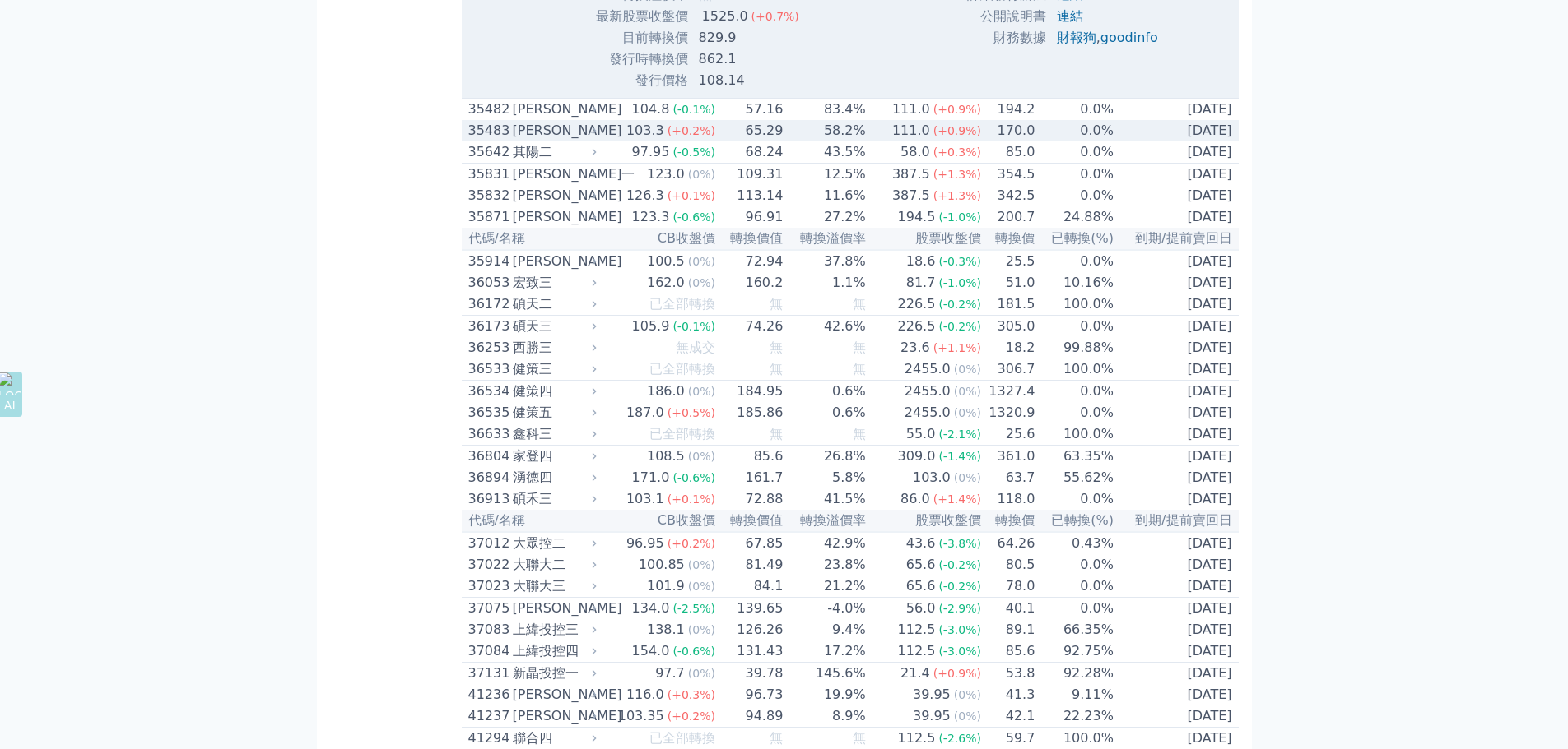
click at [518, 141] on div "[PERSON_NAME]" at bounding box center [553, 131] width 81 height 20
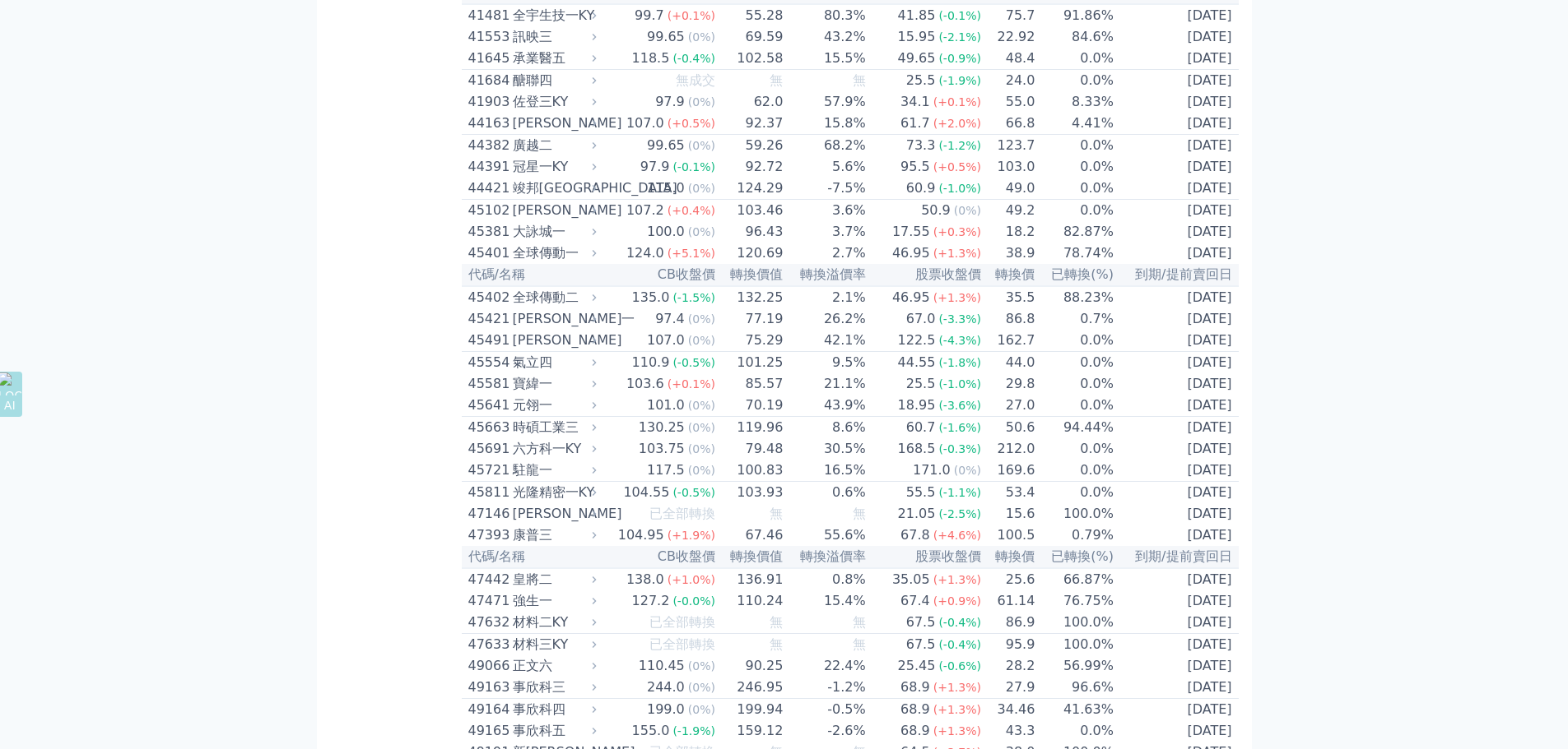
scroll to position [7651, 0]
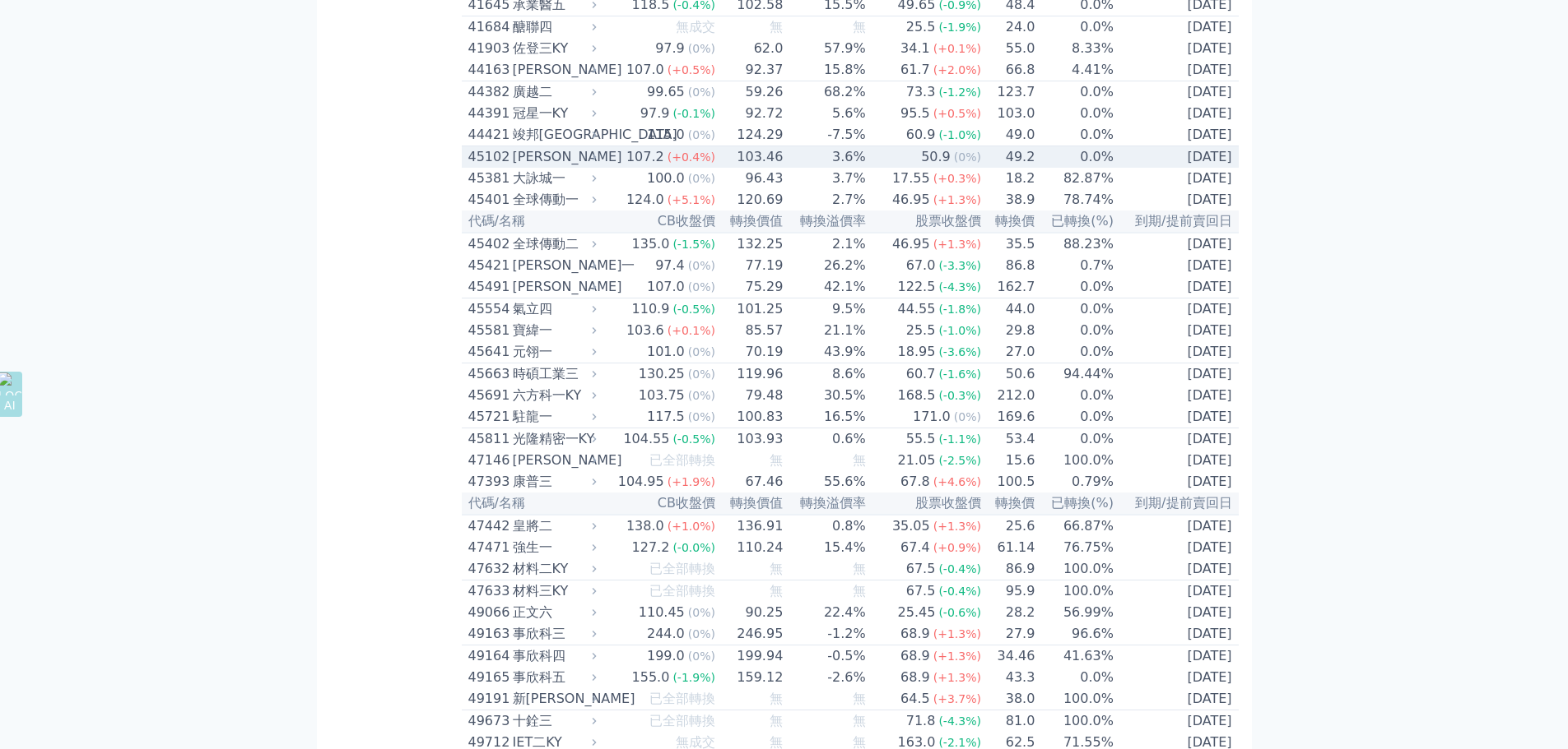
click at [524, 167] on div "[PERSON_NAME]" at bounding box center [553, 157] width 81 height 20
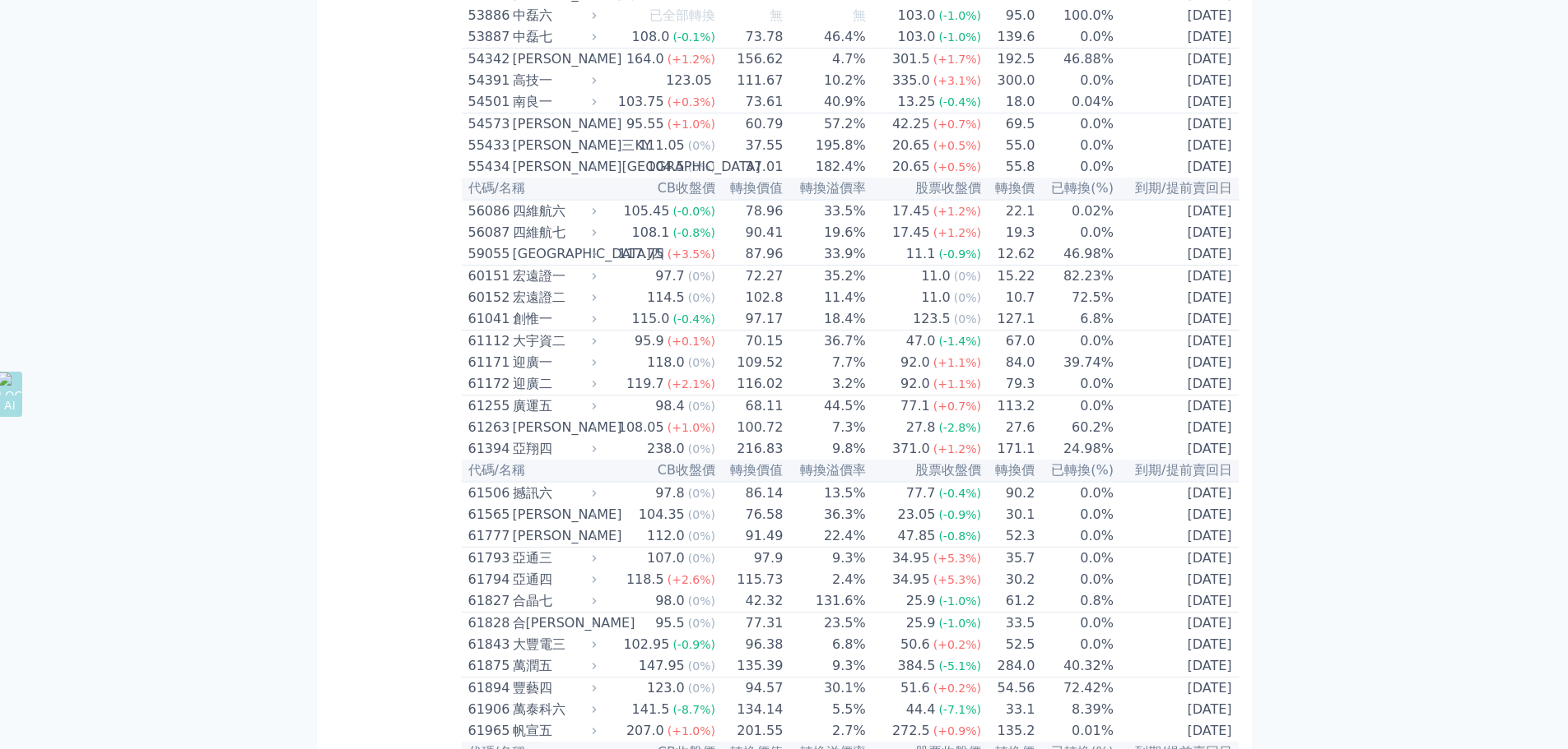
scroll to position [9379, 0]
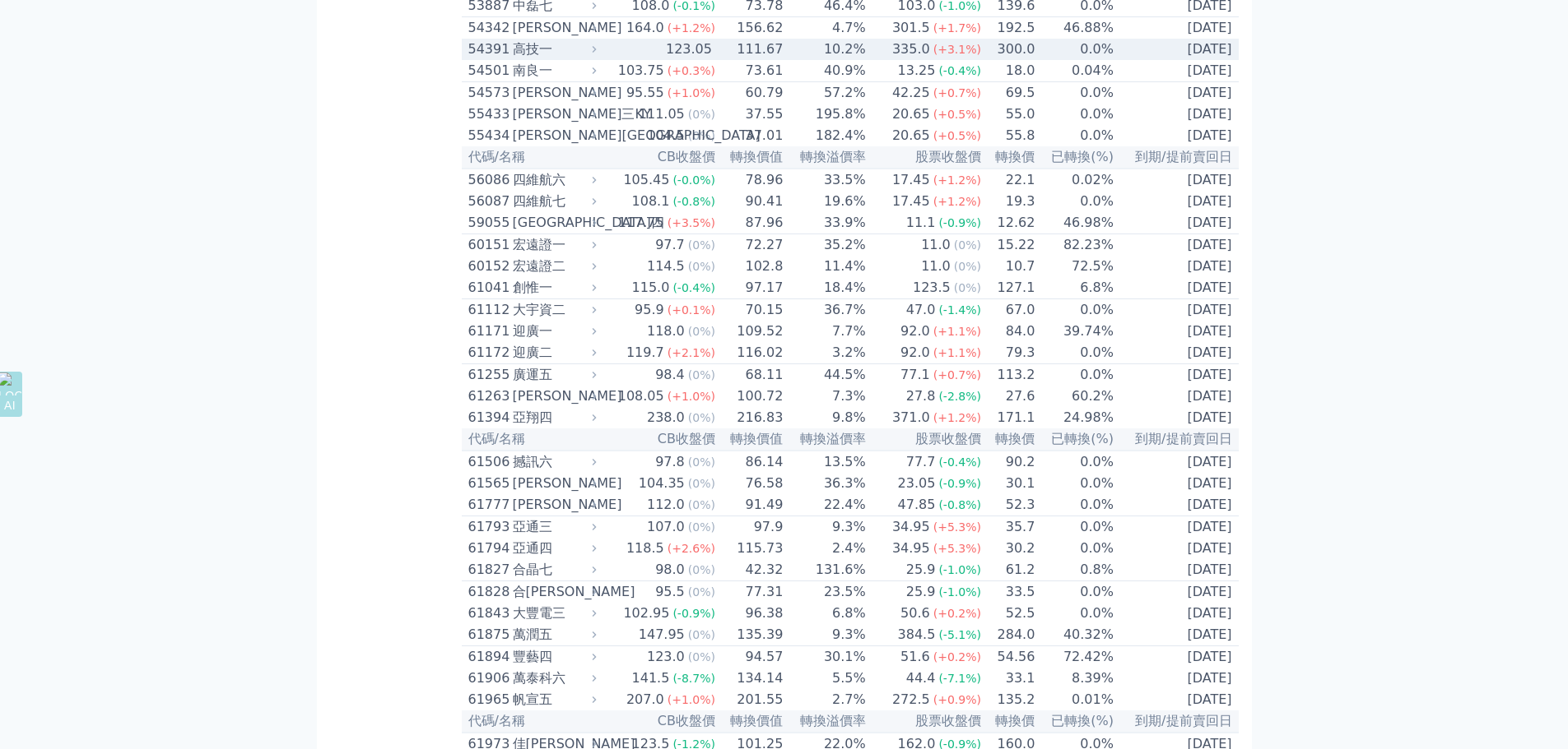
click at [516, 60] on div "高技一" at bounding box center [553, 49] width 81 height 20
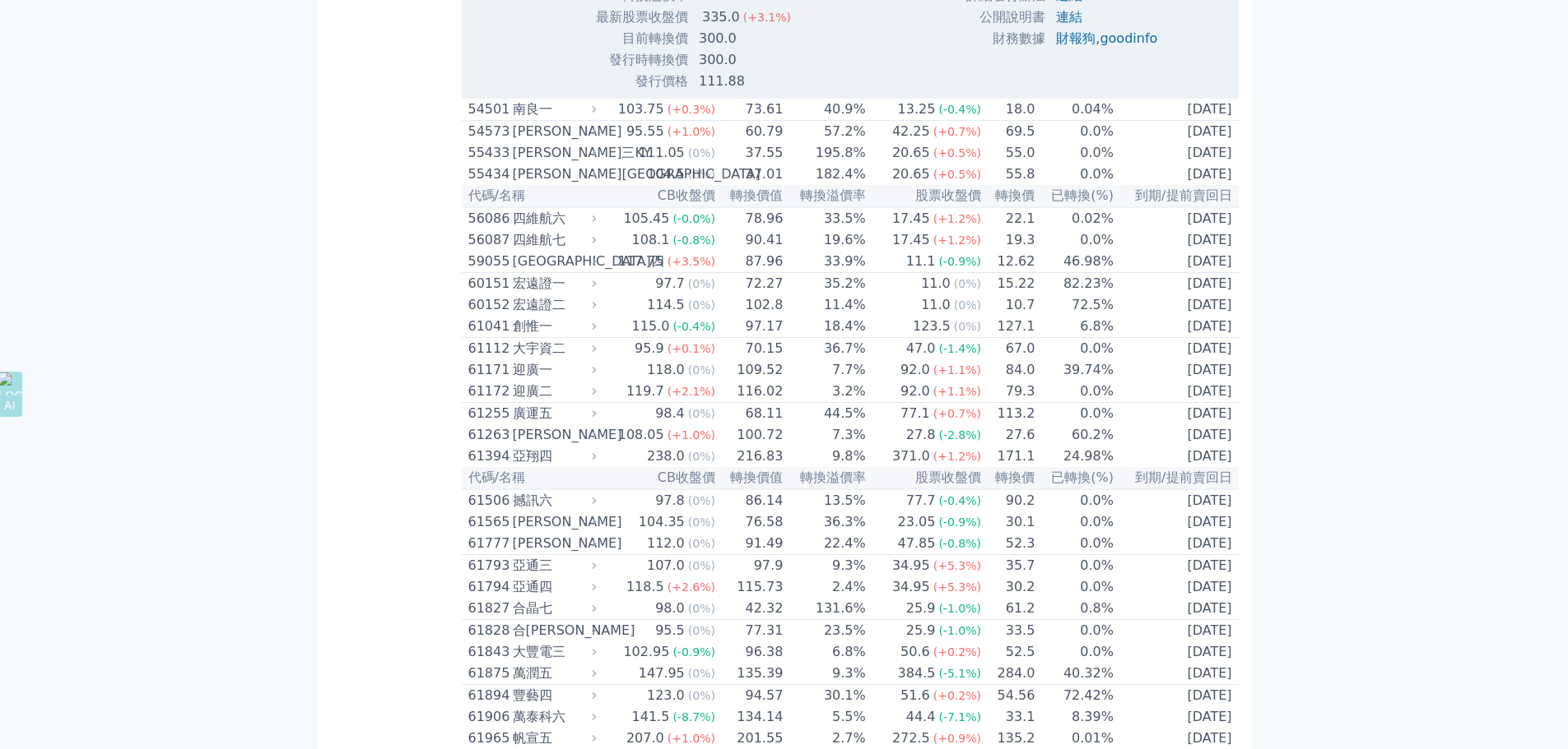
scroll to position [10036, 0]
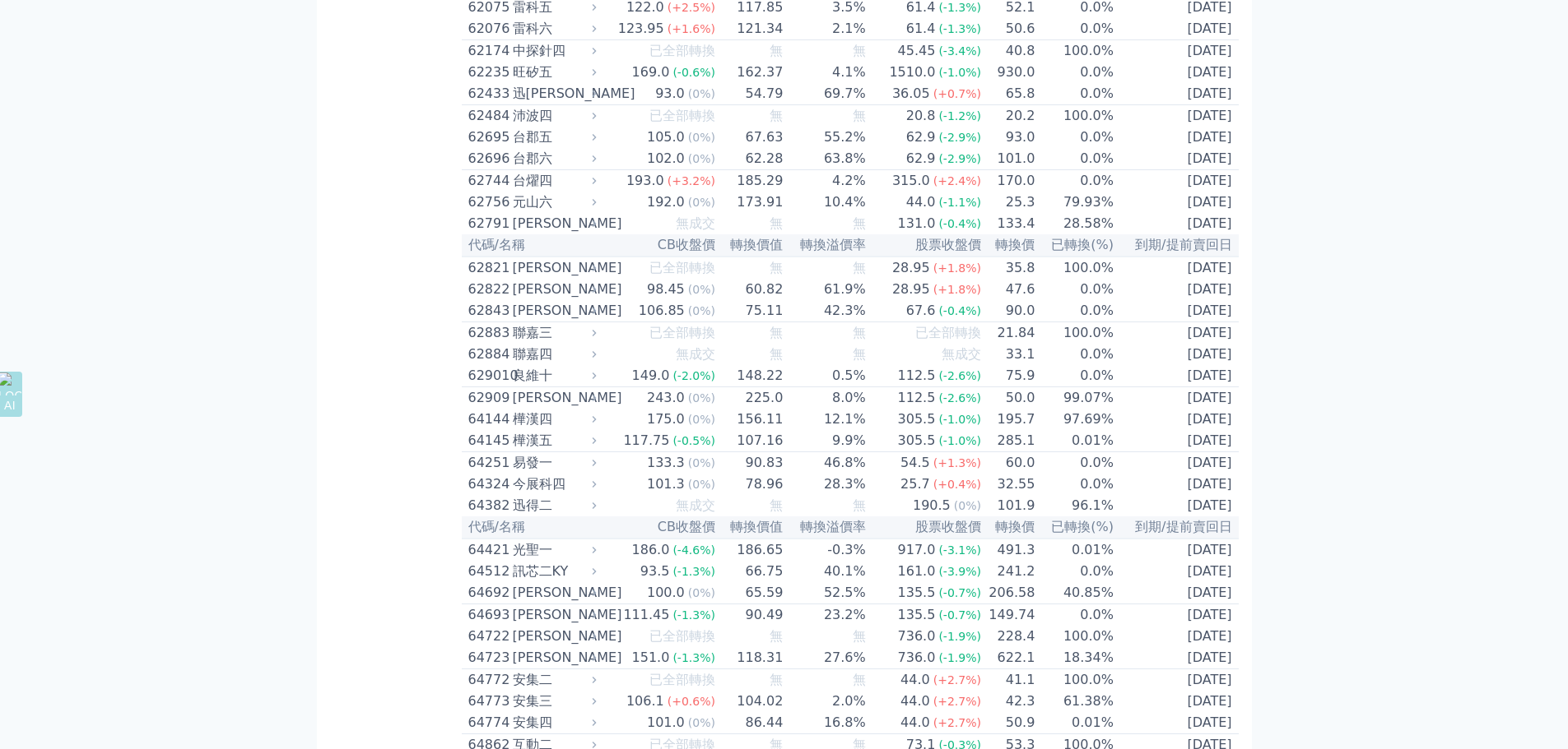
scroll to position [10941, 0]
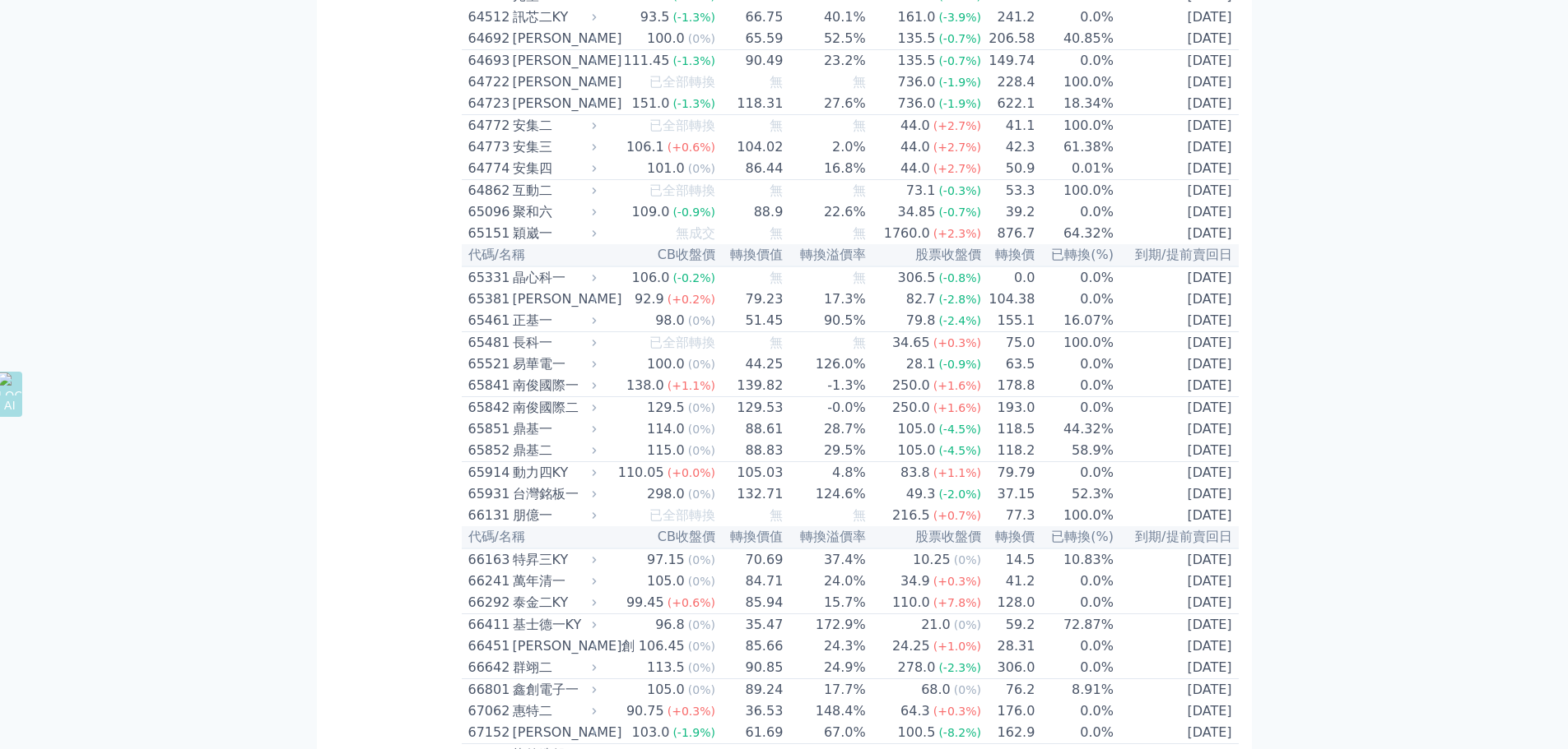
scroll to position [11435, 0]
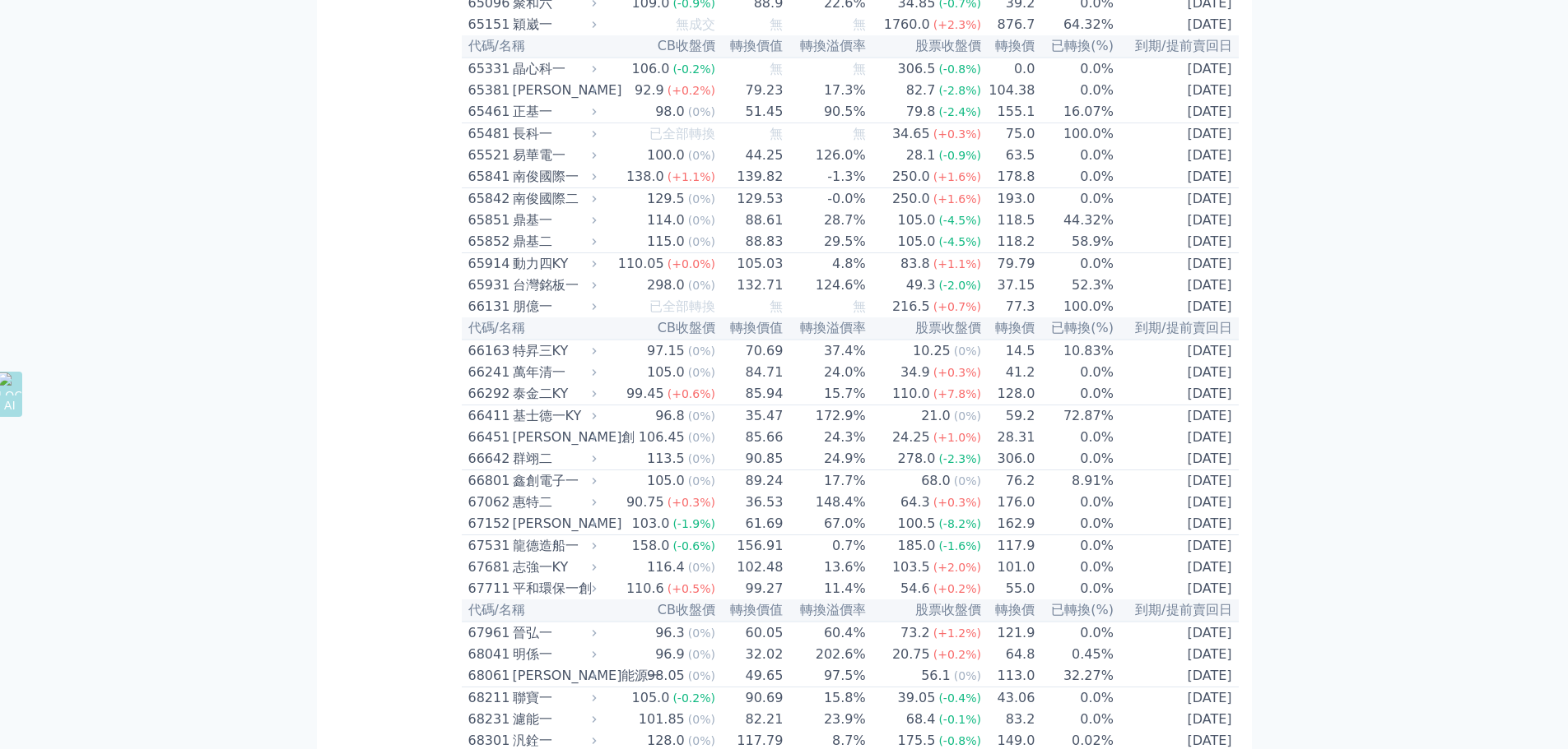
drag, startPoint x: 238, startPoint y: 217, endPoint x: 140, endPoint y: 207, distance: 98.5
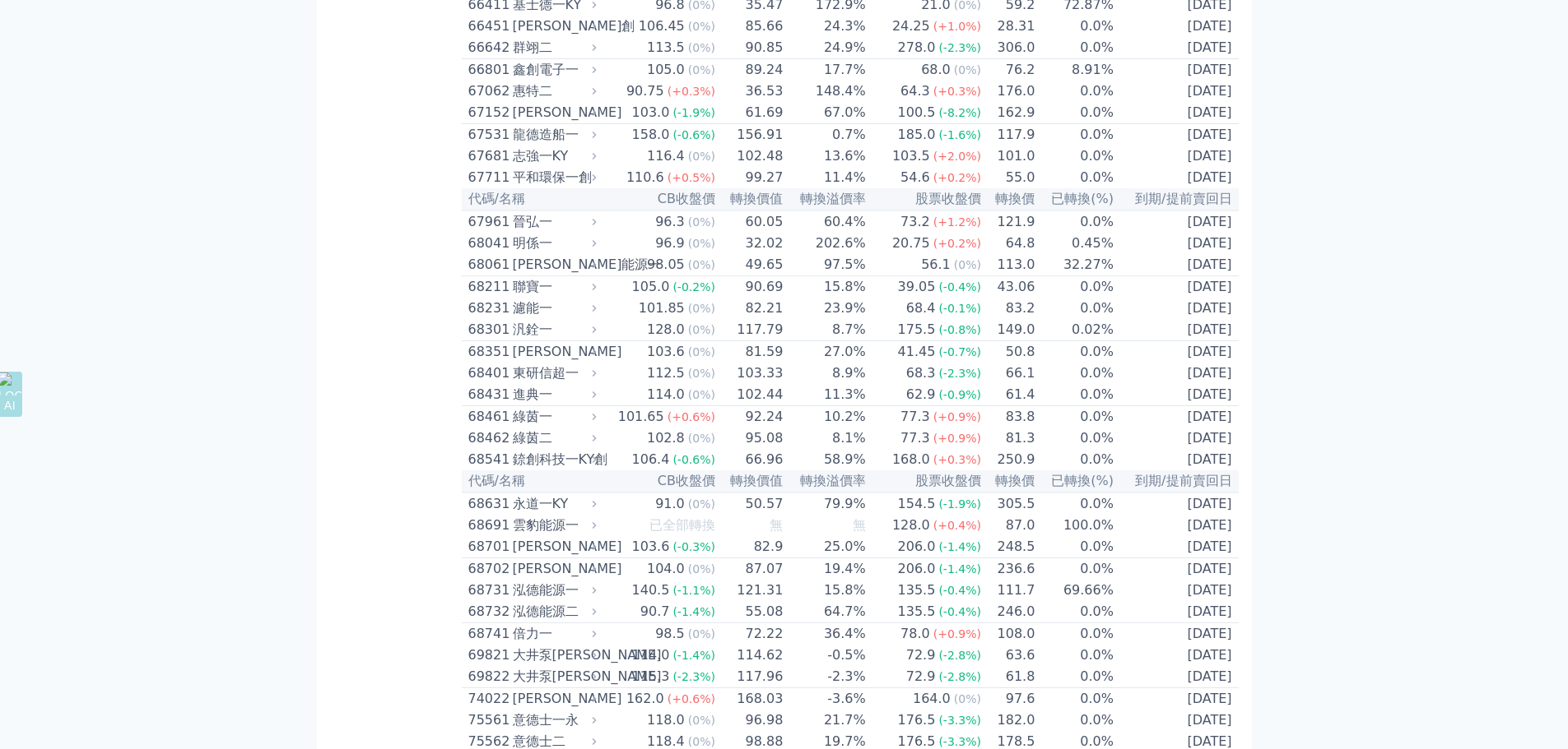
scroll to position [12258, 0]
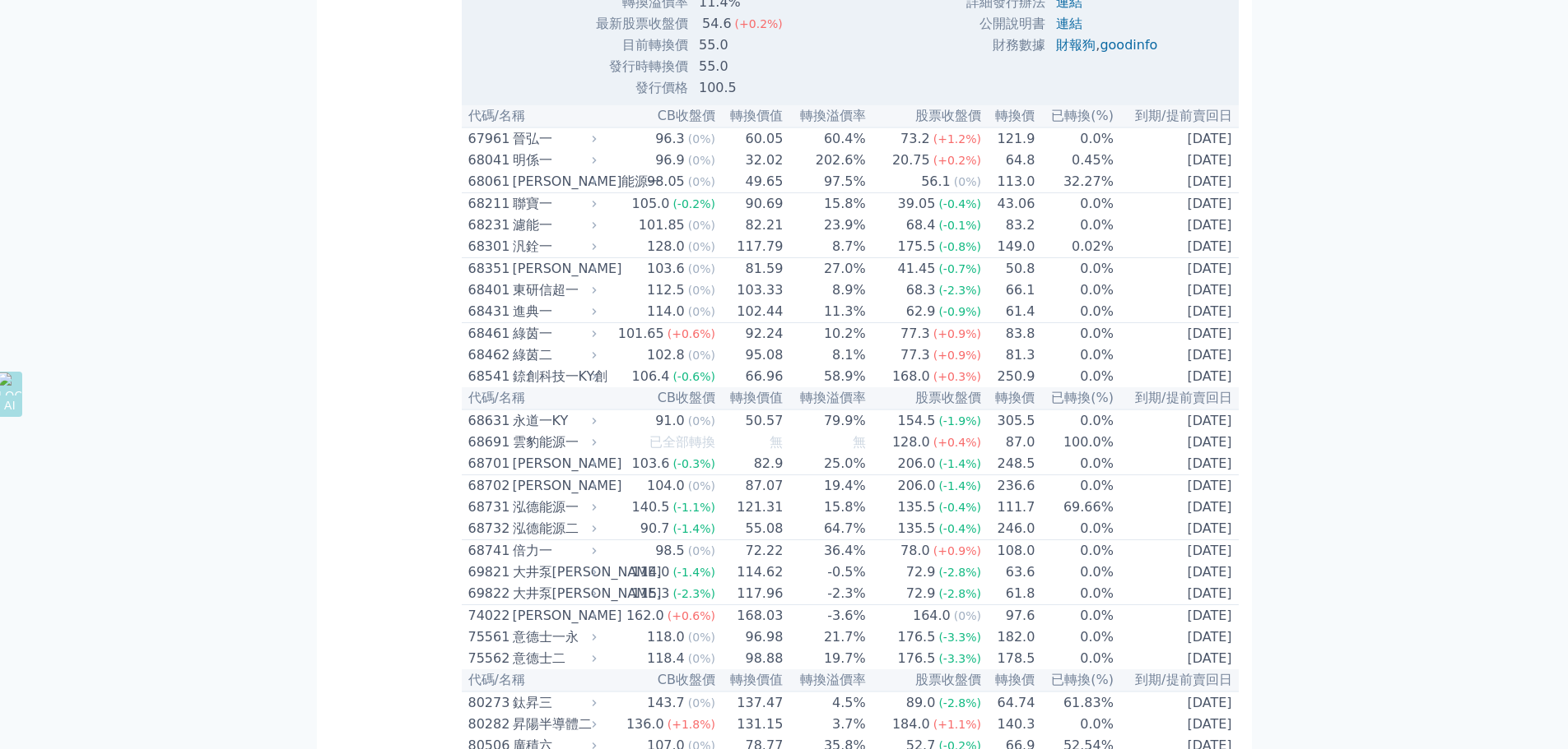
scroll to position [12505, 0]
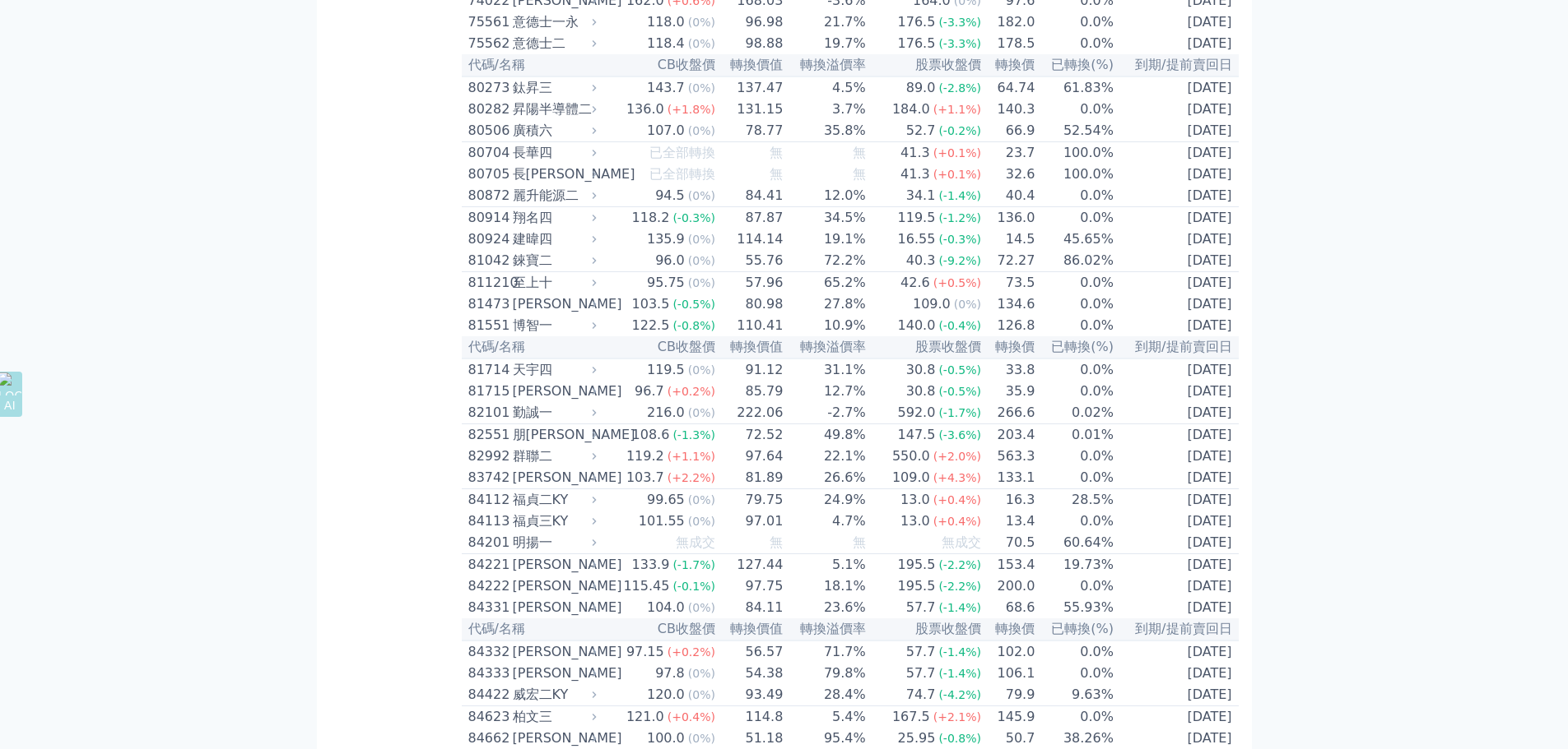
scroll to position [13081, 0]
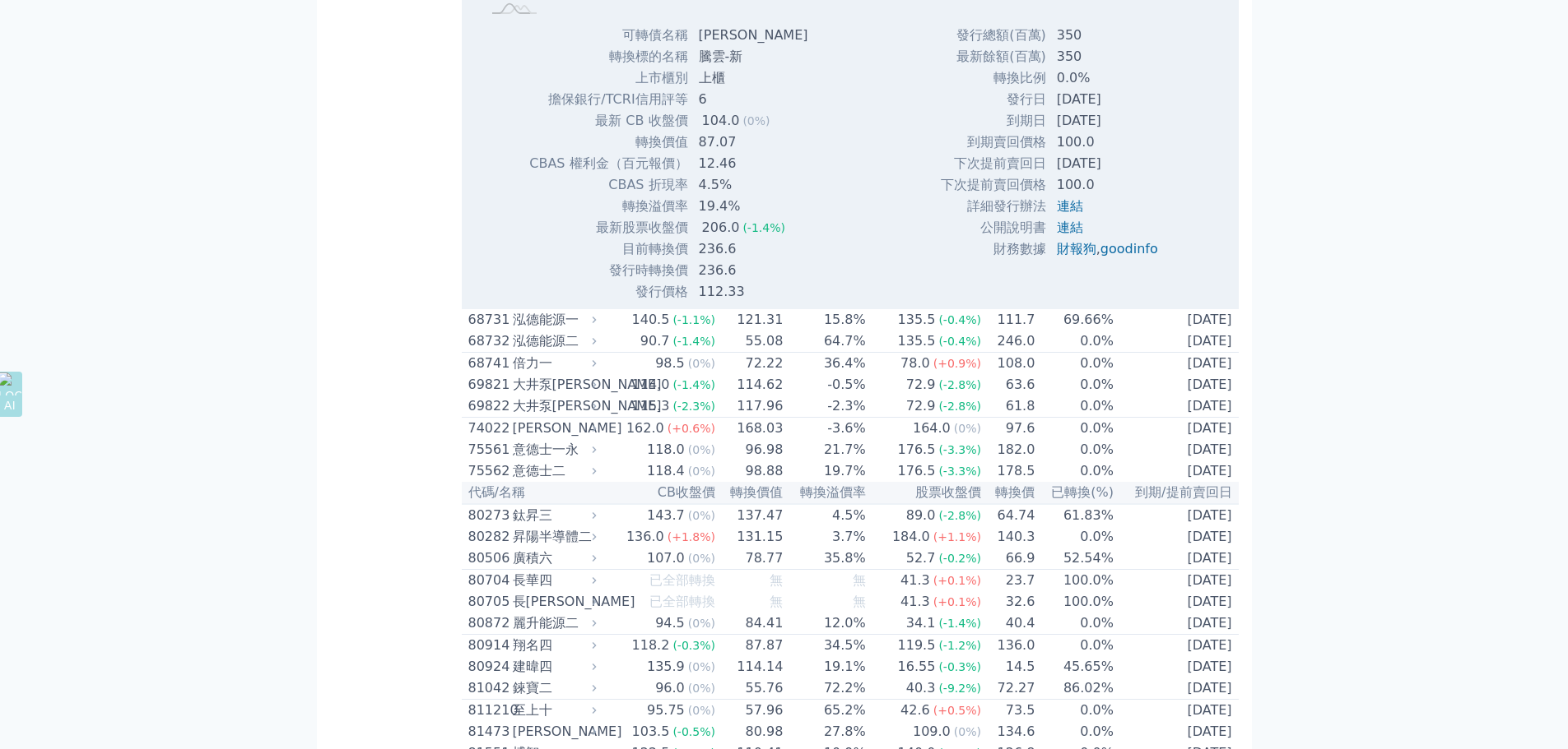
scroll to position [13410, 0]
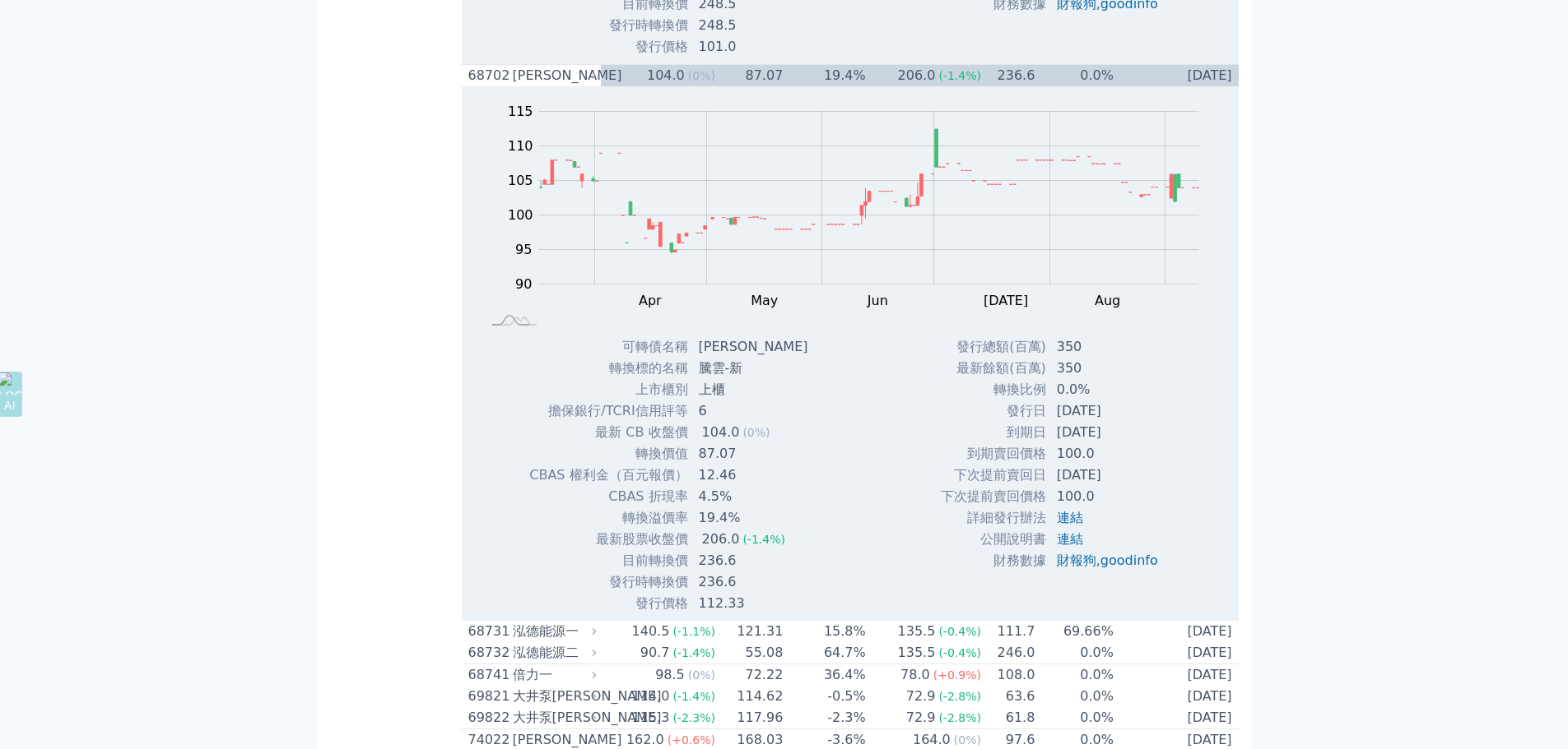
drag, startPoint x: 201, startPoint y: 216, endPoint x: 198, endPoint y: 228, distance: 12.4
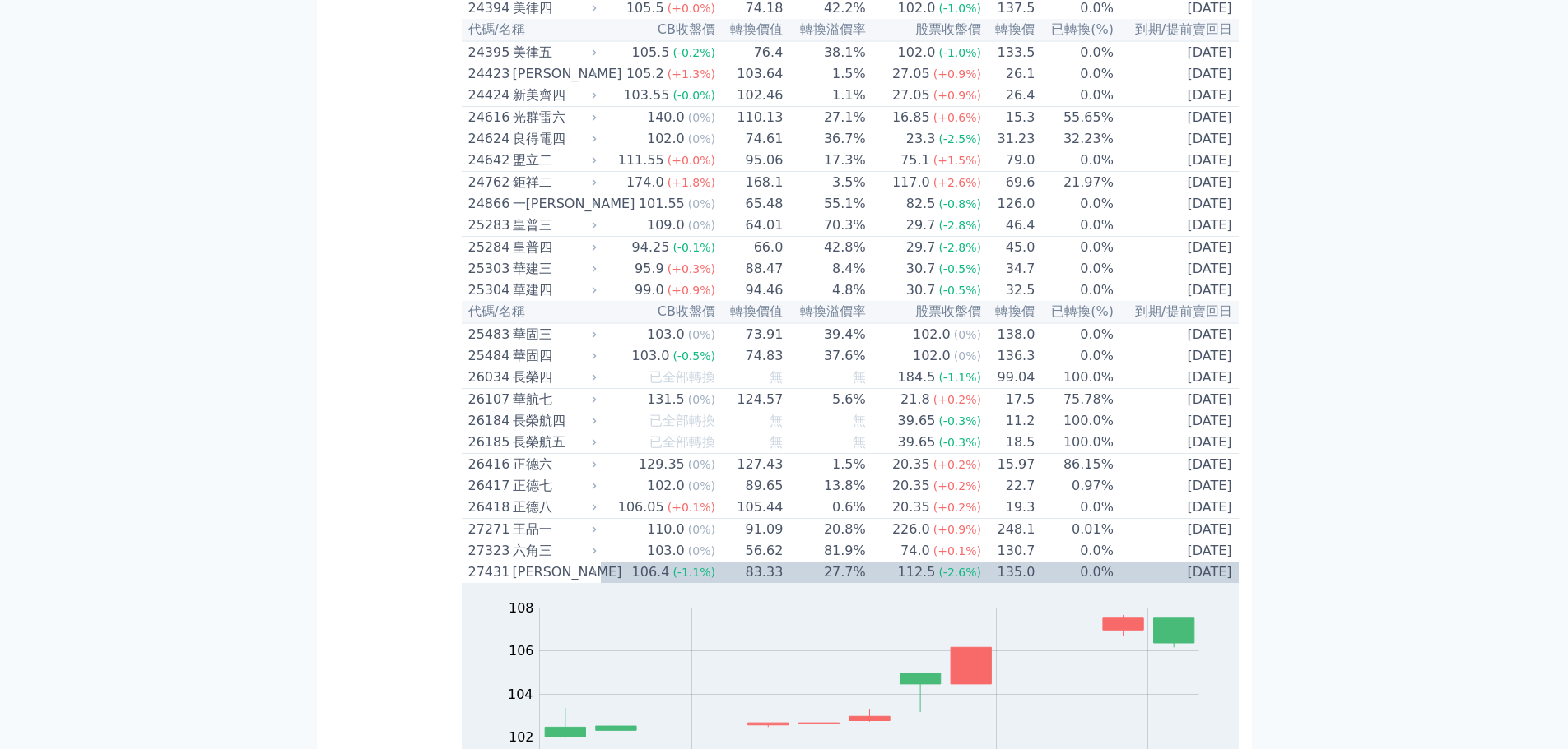
scroll to position [1678, 0]
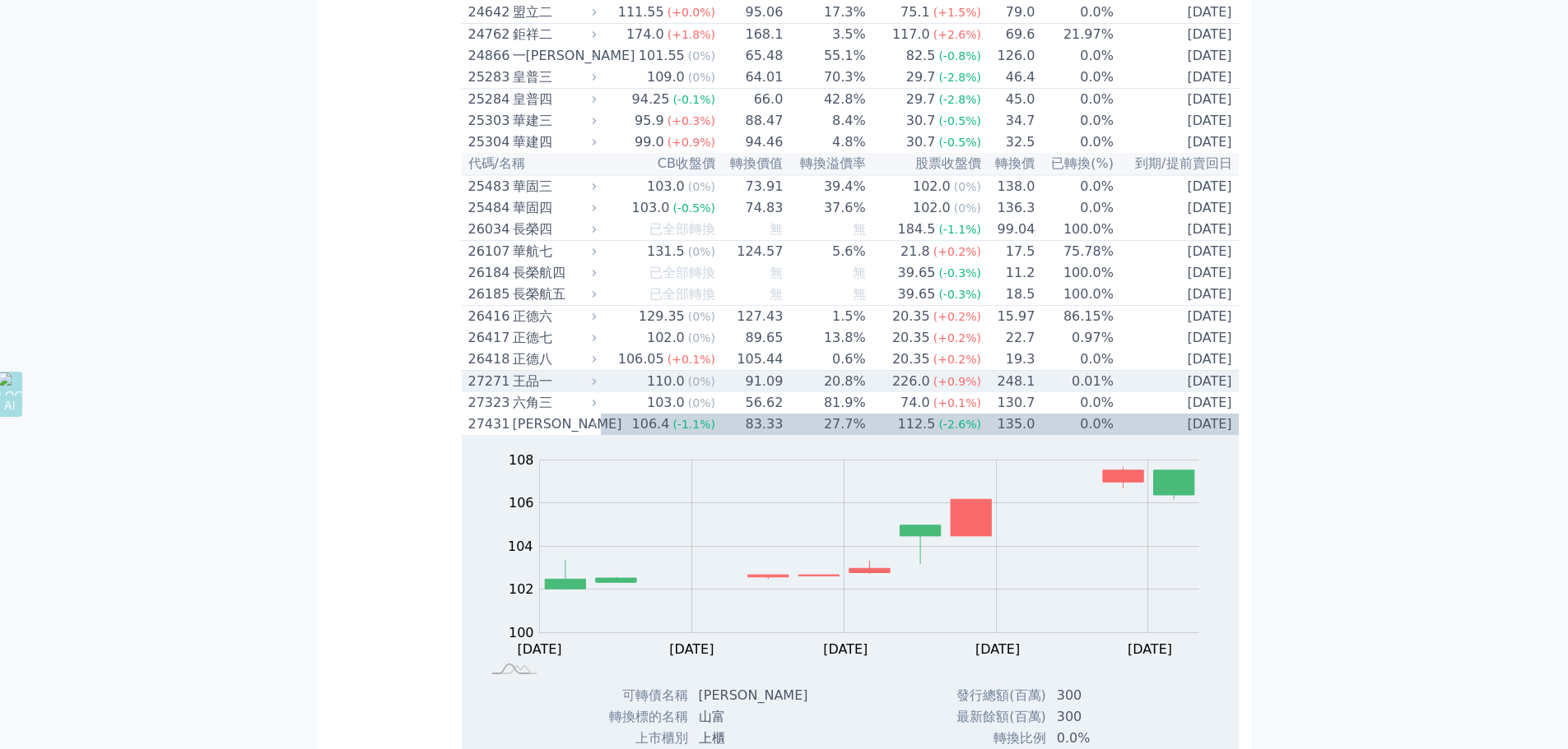
click at [532, 392] on div "王品一" at bounding box center [553, 381] width 81 height 20
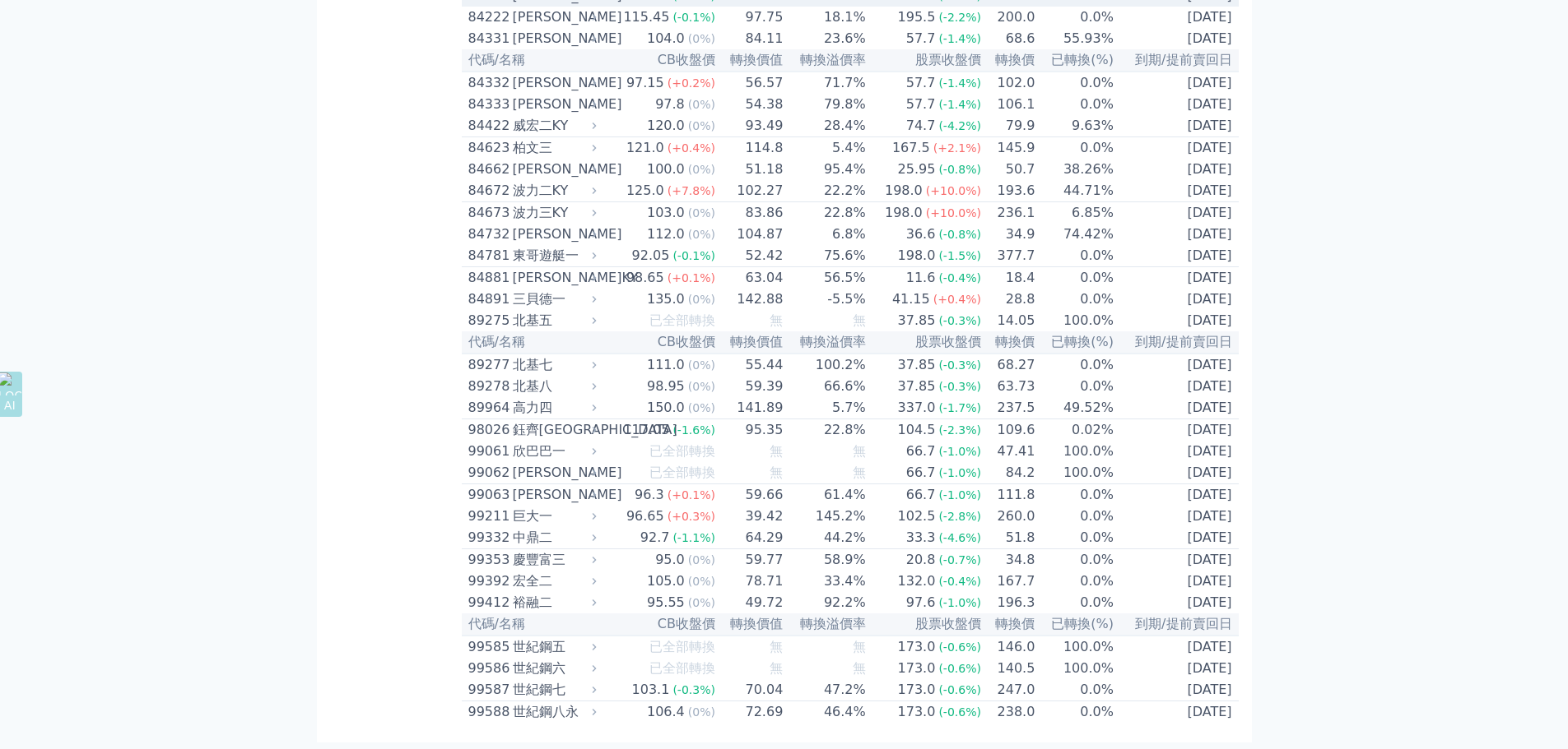
scroll to position [15402, 0]
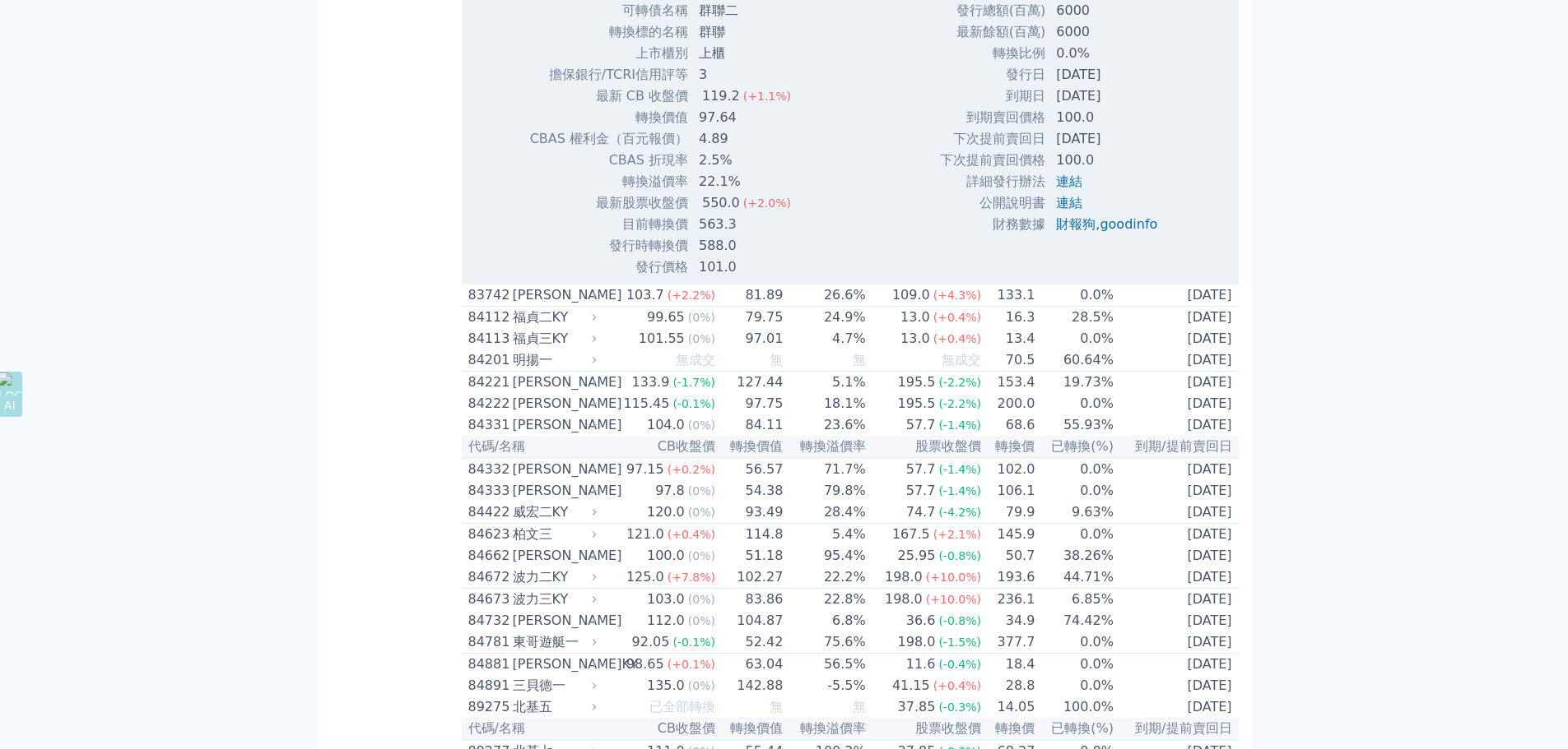
scroll to position [15813, 0]
